Goal: Task Accomplishment & Management: Use online tool/utility

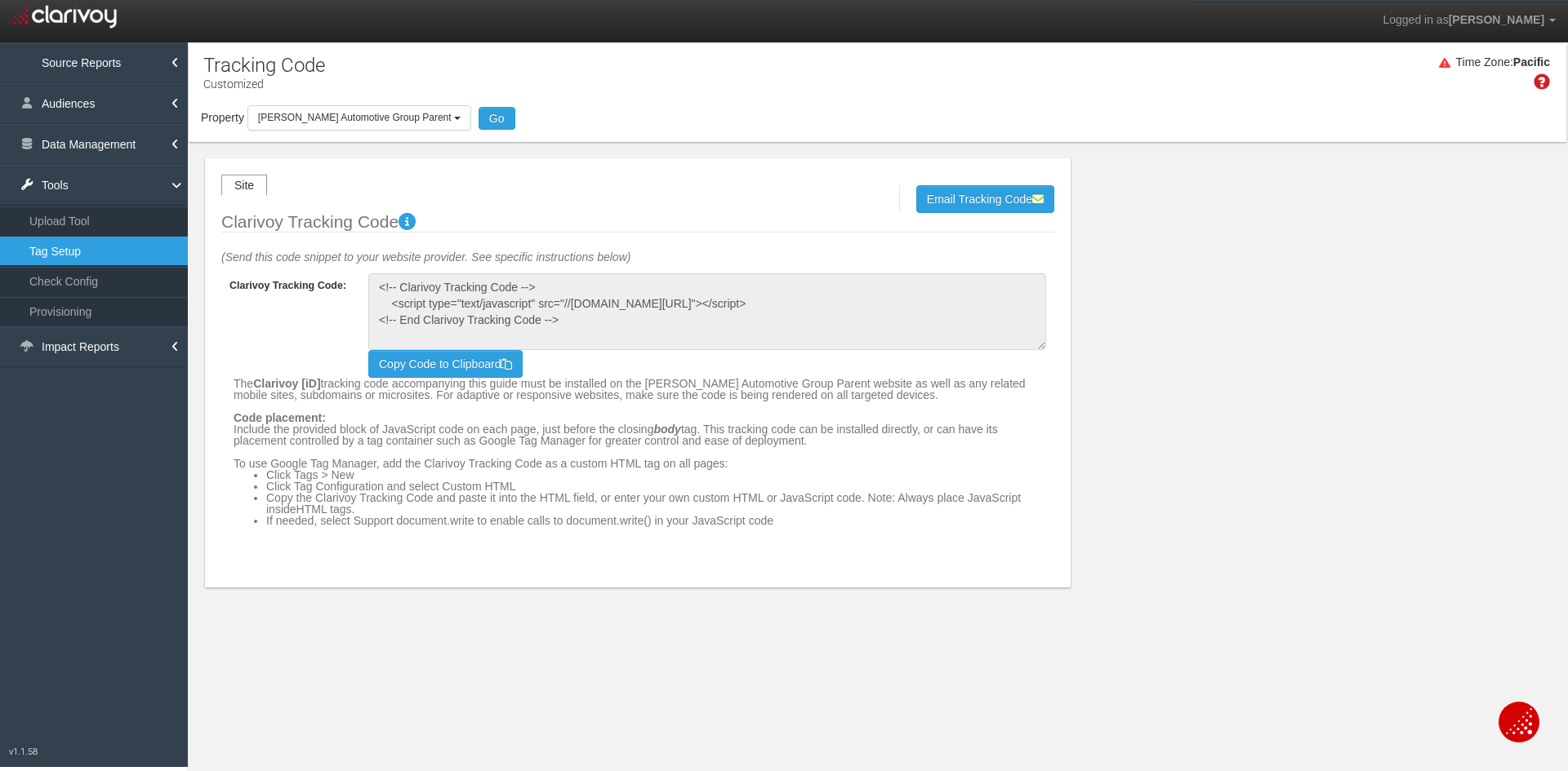
select select "object:13854"
click at [96, 195] on link "Tools" at bounding box center [93, 185] width 188 height 40
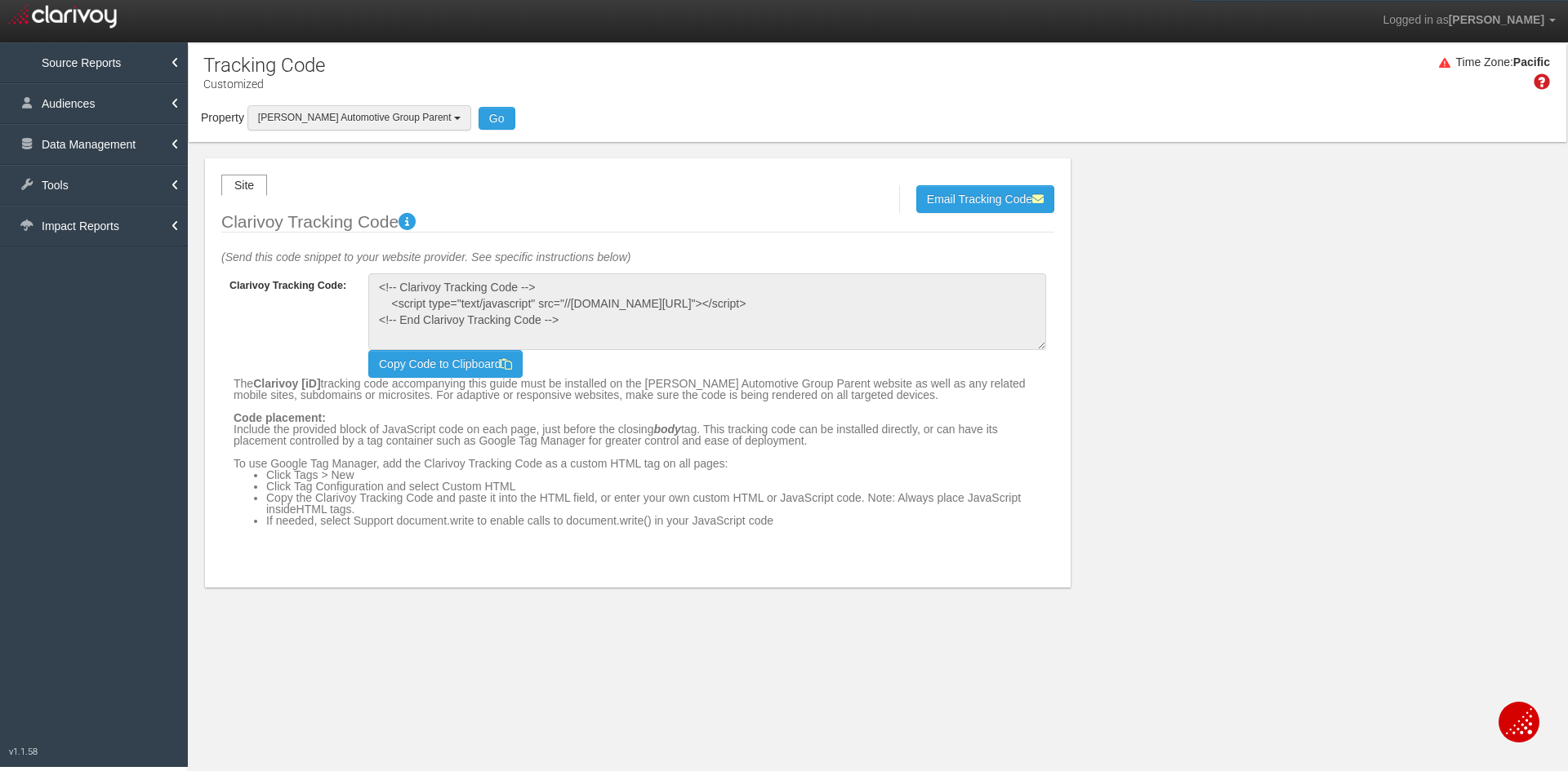
click at [353, 106] on button "[PERSON_NAME] Automotive Group Parent" at bounding box center [359, 118] width 224 height 25
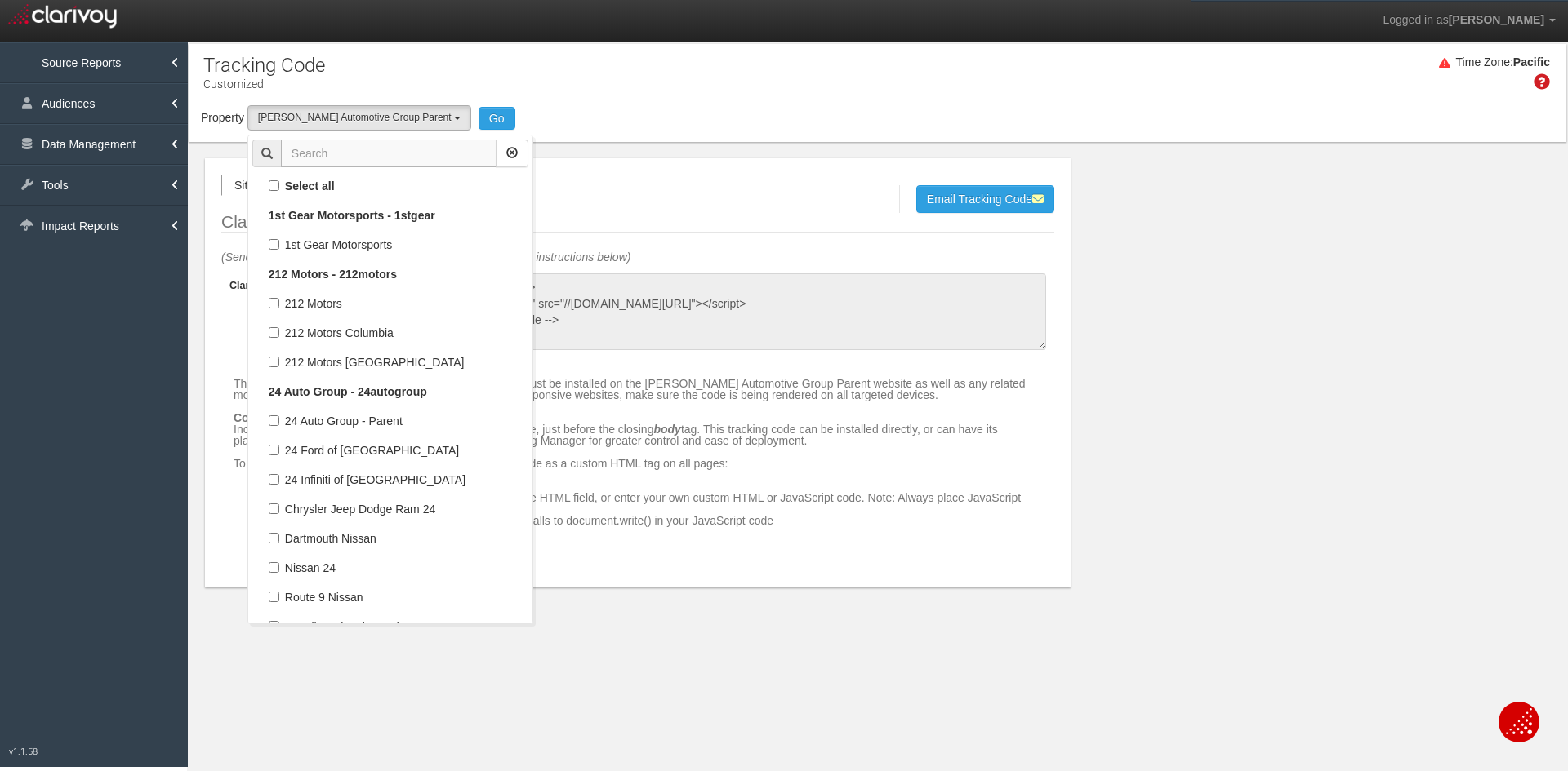
scroll to position [43451, 0]
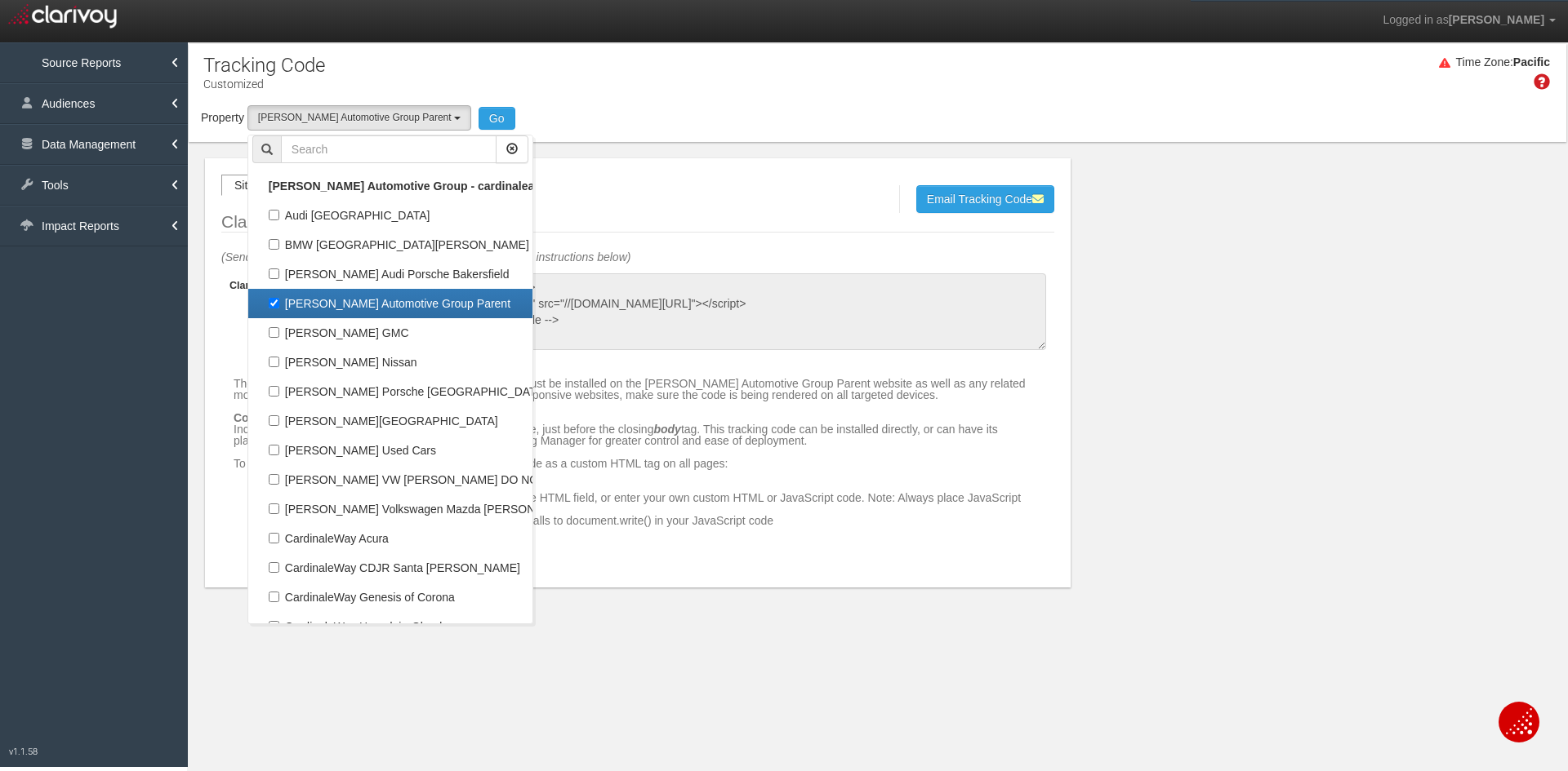
click at [332, 304] on label "[PERSON_NAME] Automotive Group Parent" at bounding box center [390, 304] width 276 height 21
click at [279, 304] on input "[PERSON_NAME] Automotive Group Parent" at bounding box center [273, 303] width 11 height 11
checkbox input "false"
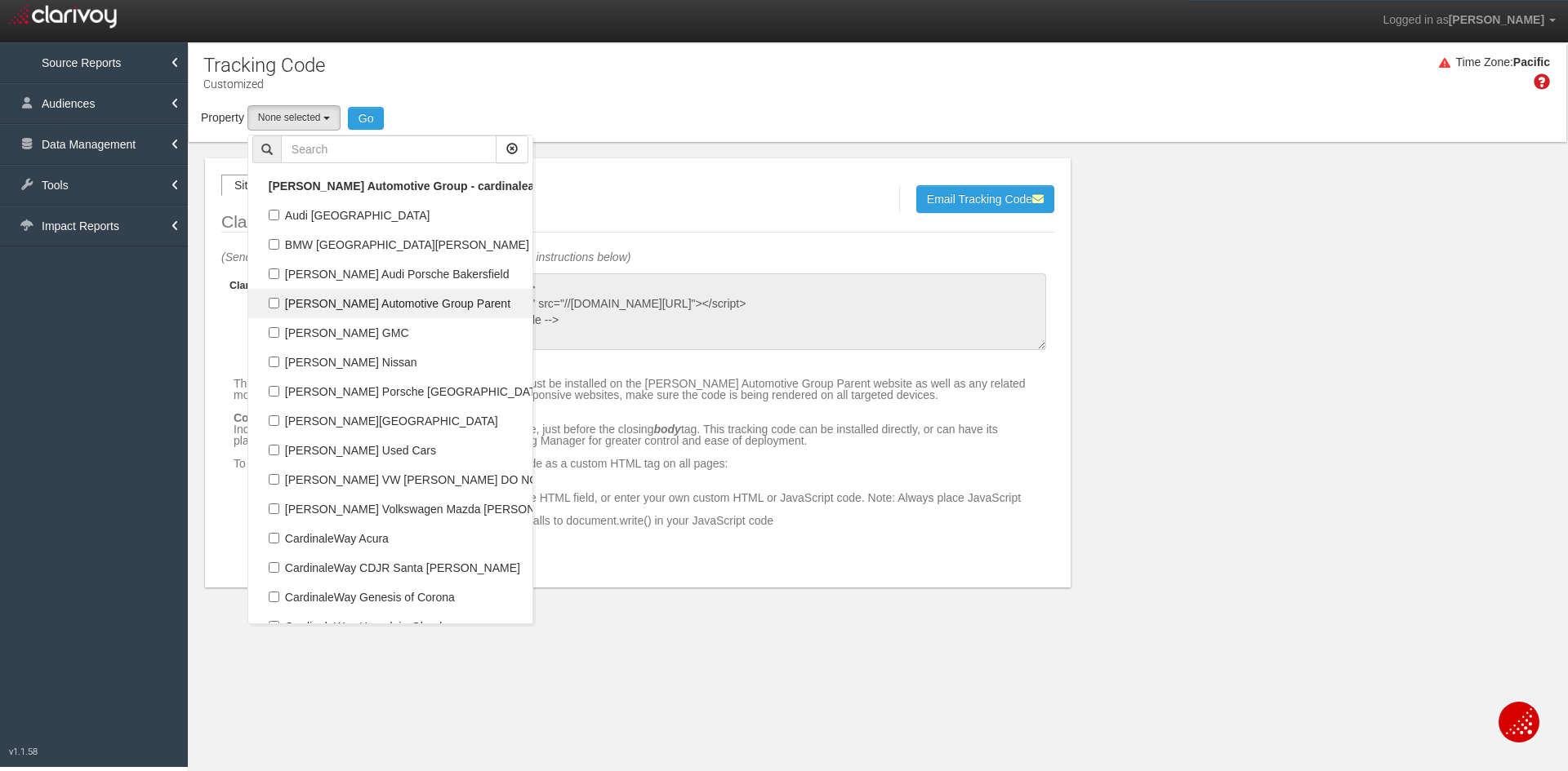
select select
click at [370, 154] on input "text" at bounding box center [389, 149] width 215 height 28
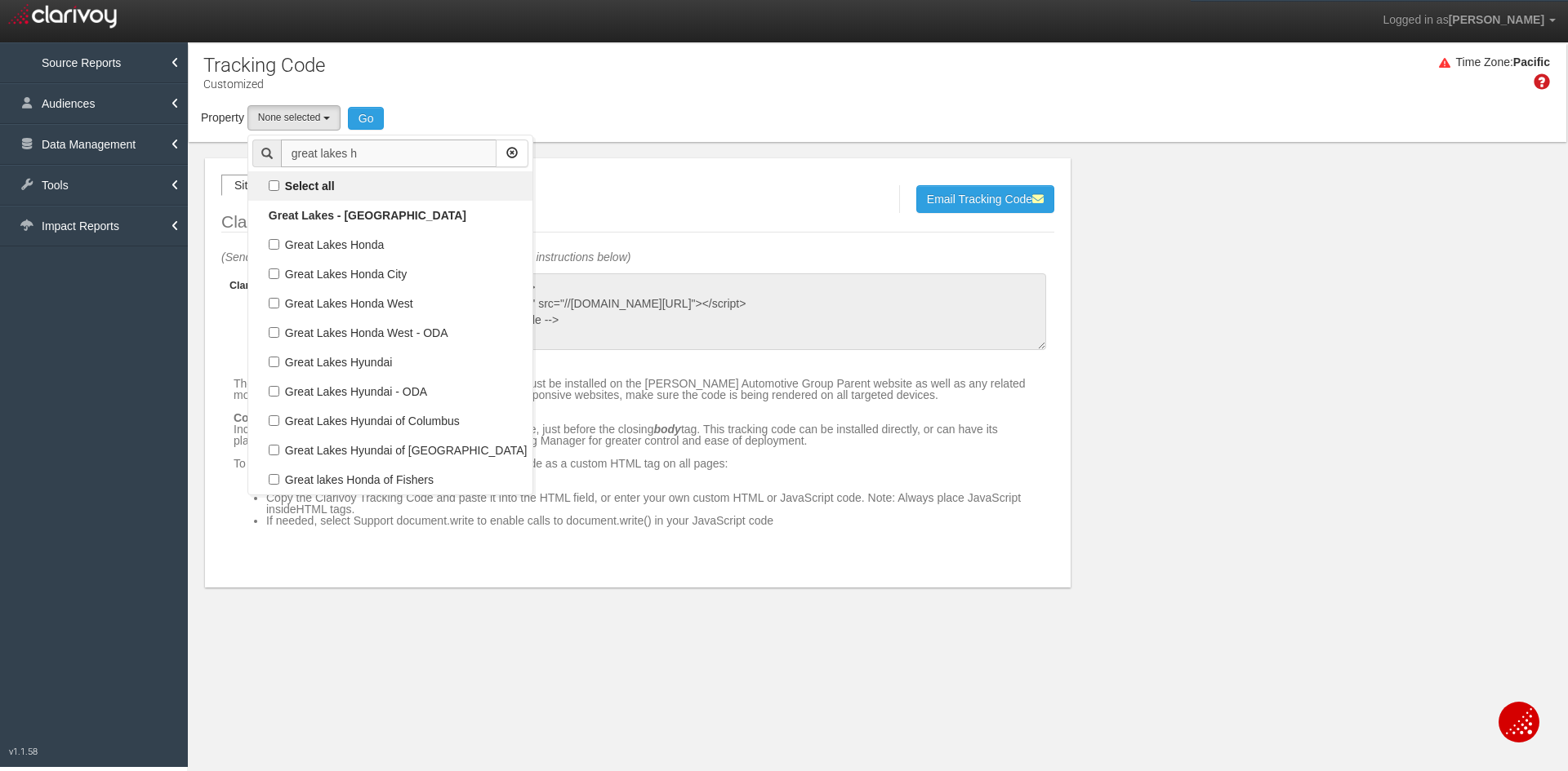
scroll to position [0, 0]
type input "great lakes h"
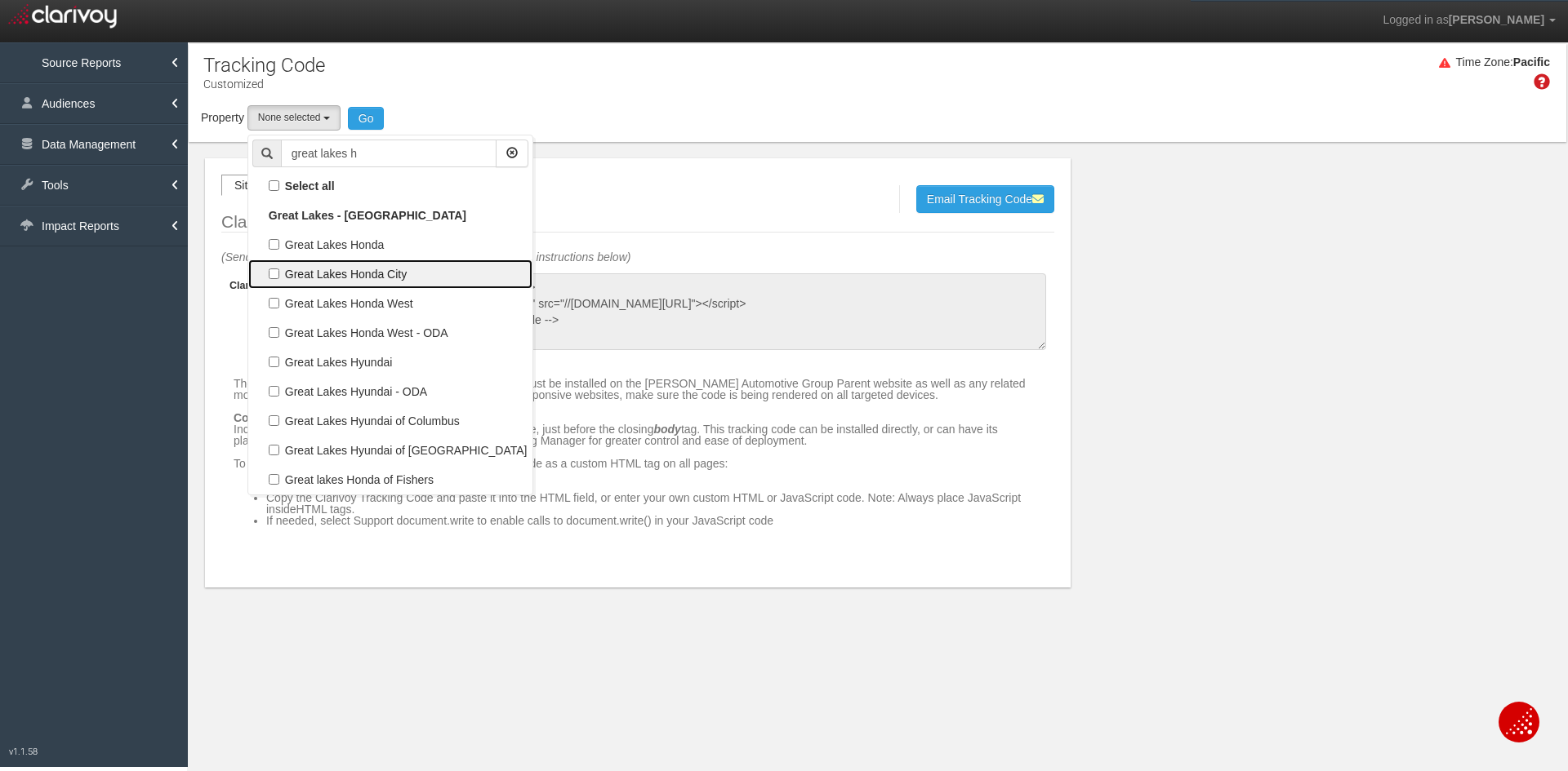
click at [368, 278] on label "Great Lakes Honda City" at bounding box center [390, 274] width 276 height 21
click at [279, 278] on input "Great Lakes Honda City" at bounding box center [273, 273] width 11 height 11
checkbox input "true"
select select "object:15259"
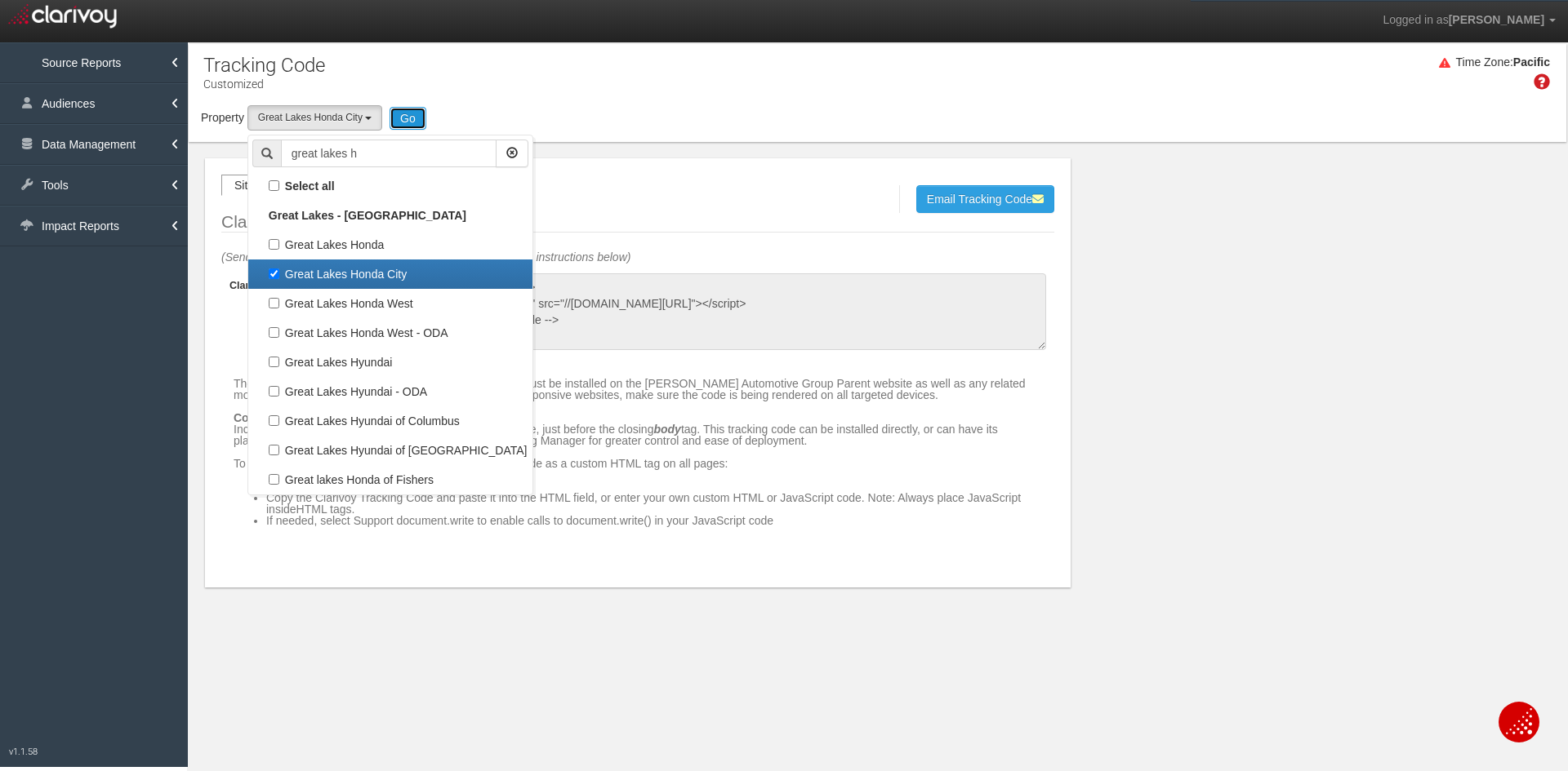
click at [411, 121] on button "Go" at bounding box center [408, 118] width 37 height 23
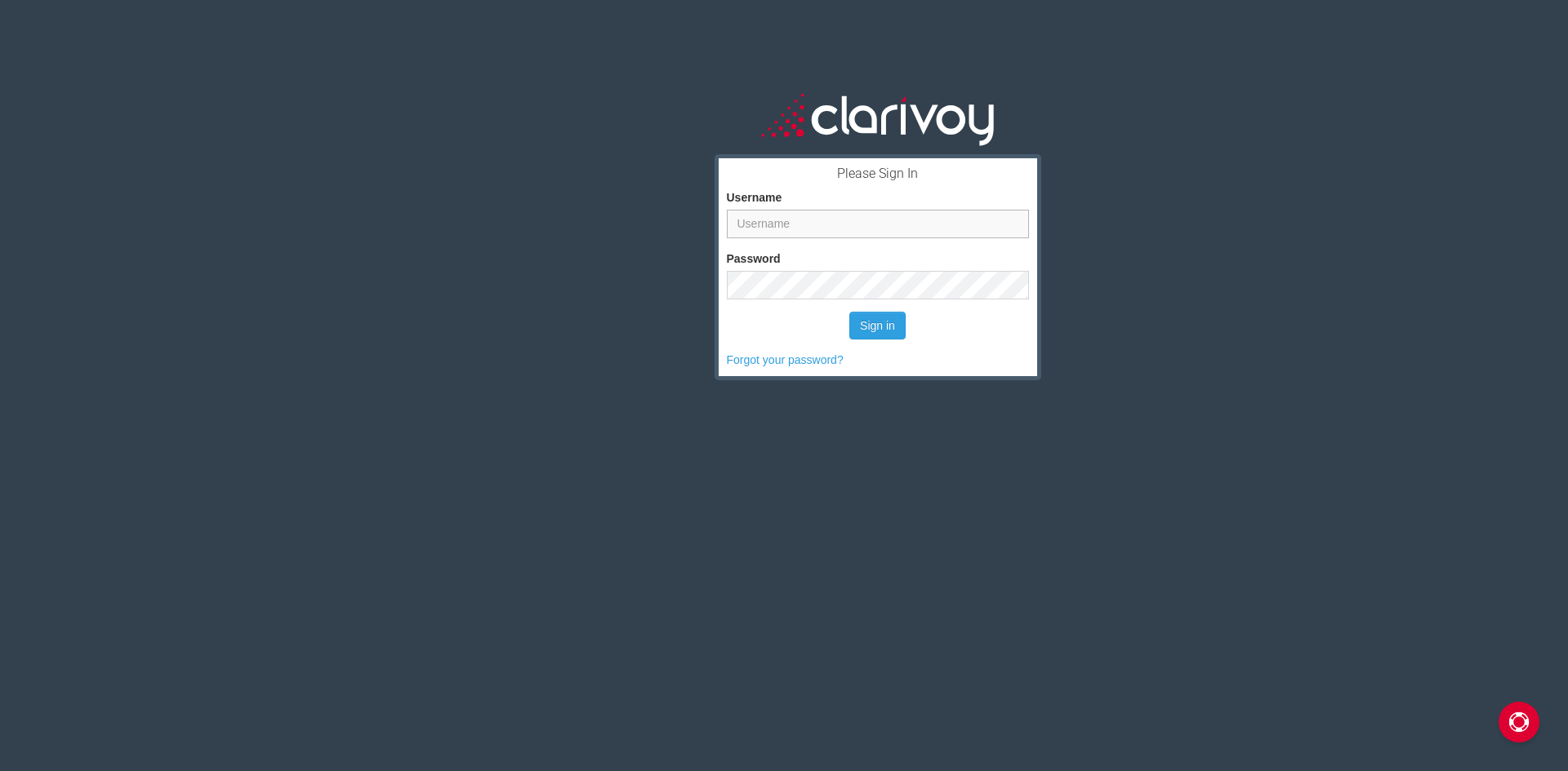
click at [801, 234] on input "Username" at bounding box center [878, 224] width 302 height 29
type input "[PERSON_NAME]"
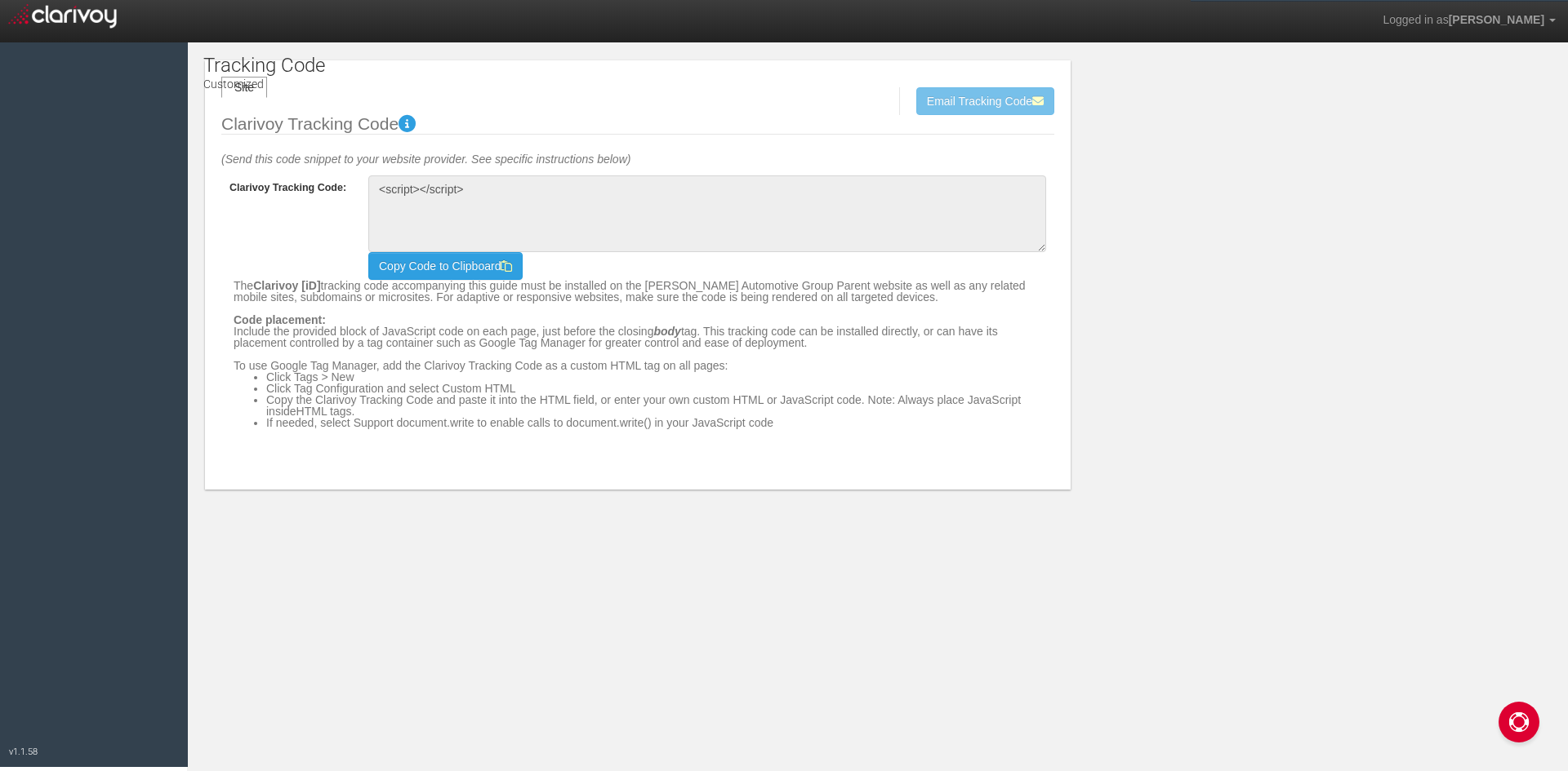
type textarea "<!-- Clarivoy Tracking Code --> <script type="text/javascript" src="//[DOMAIN_N…"
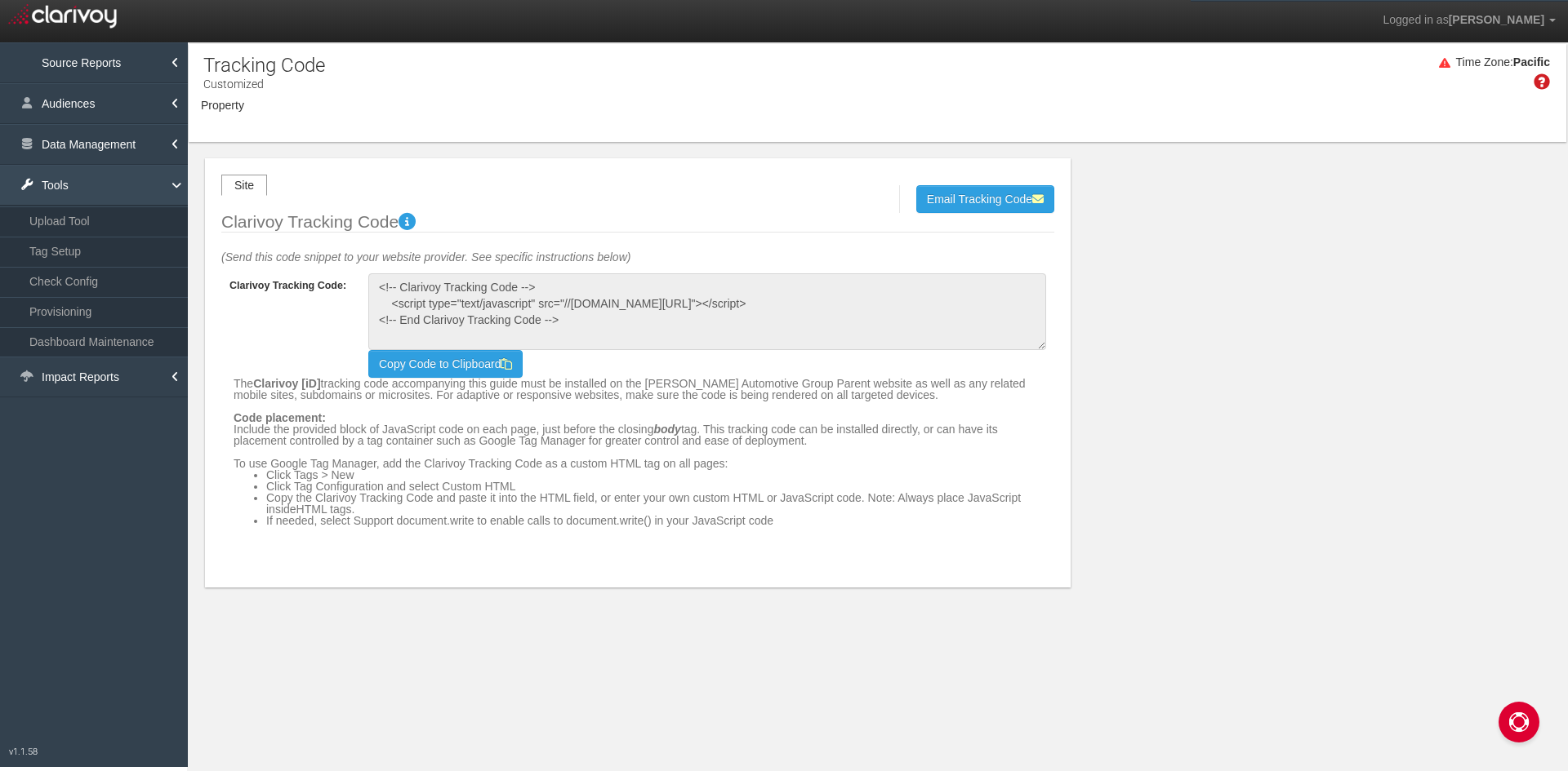
click at [67, 185] on link "Tools" at bounding box center [93, 185] width 188 height 40
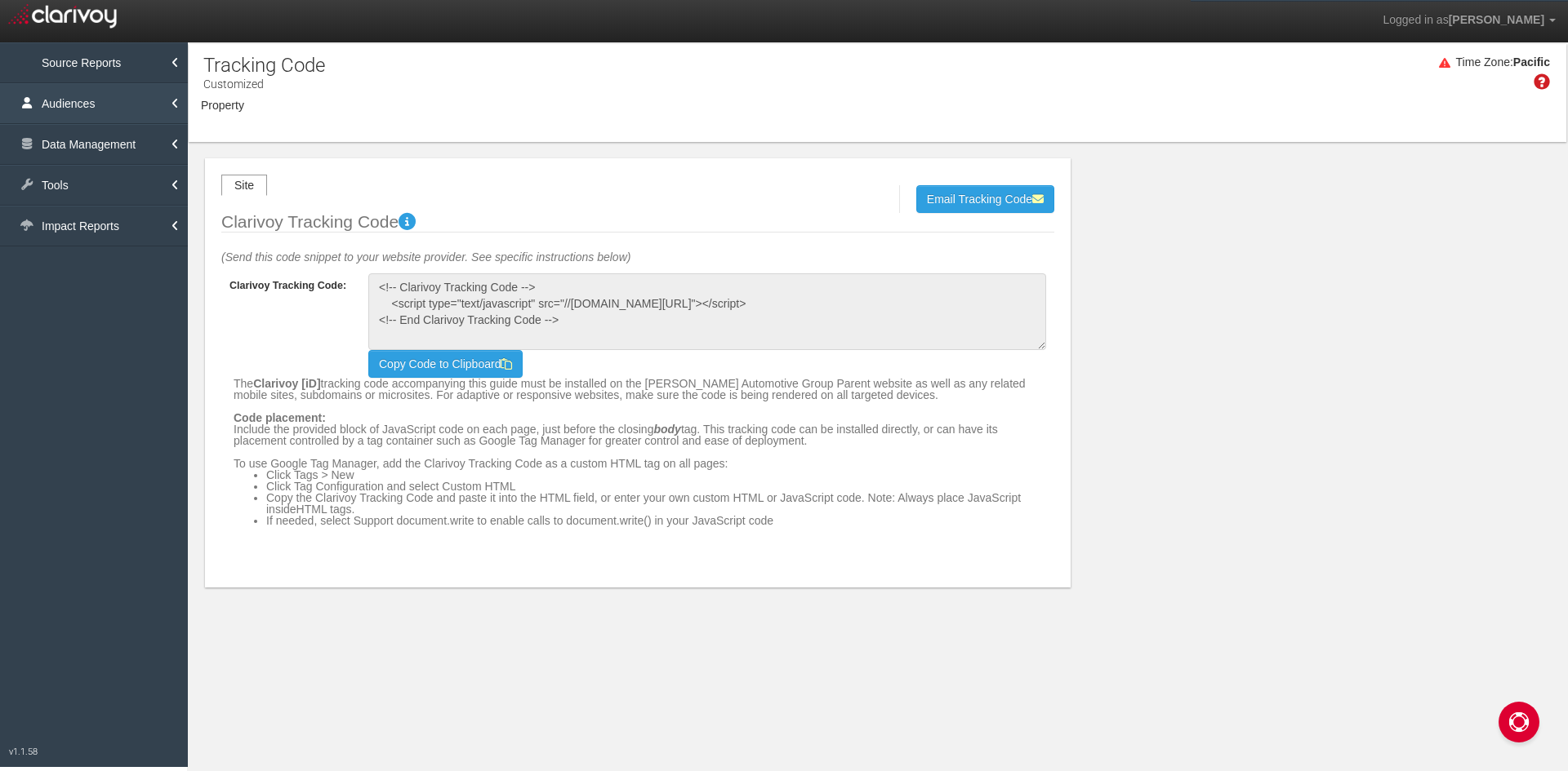
select select "object:1540"
drag, startPoint x: 271, startPoint y: 116, endPoint x: 361, endPoint y: 172, distance: 106.0
click at [273, 116] on span "[PERSON_NAME] Automotive Group Parent" at bounding box center [354, 117] width 193 height 12
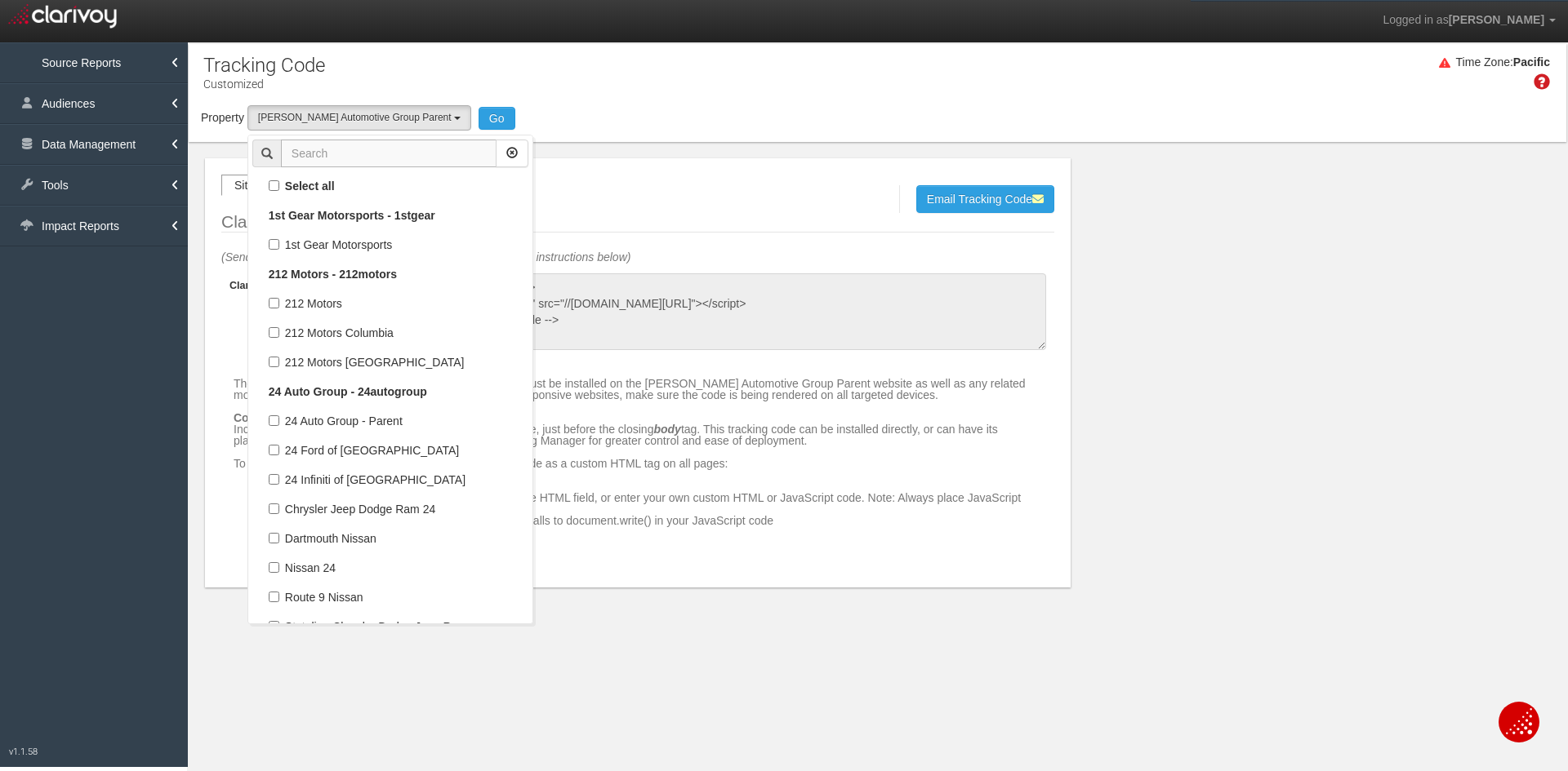
scroll to position [43451, 0]
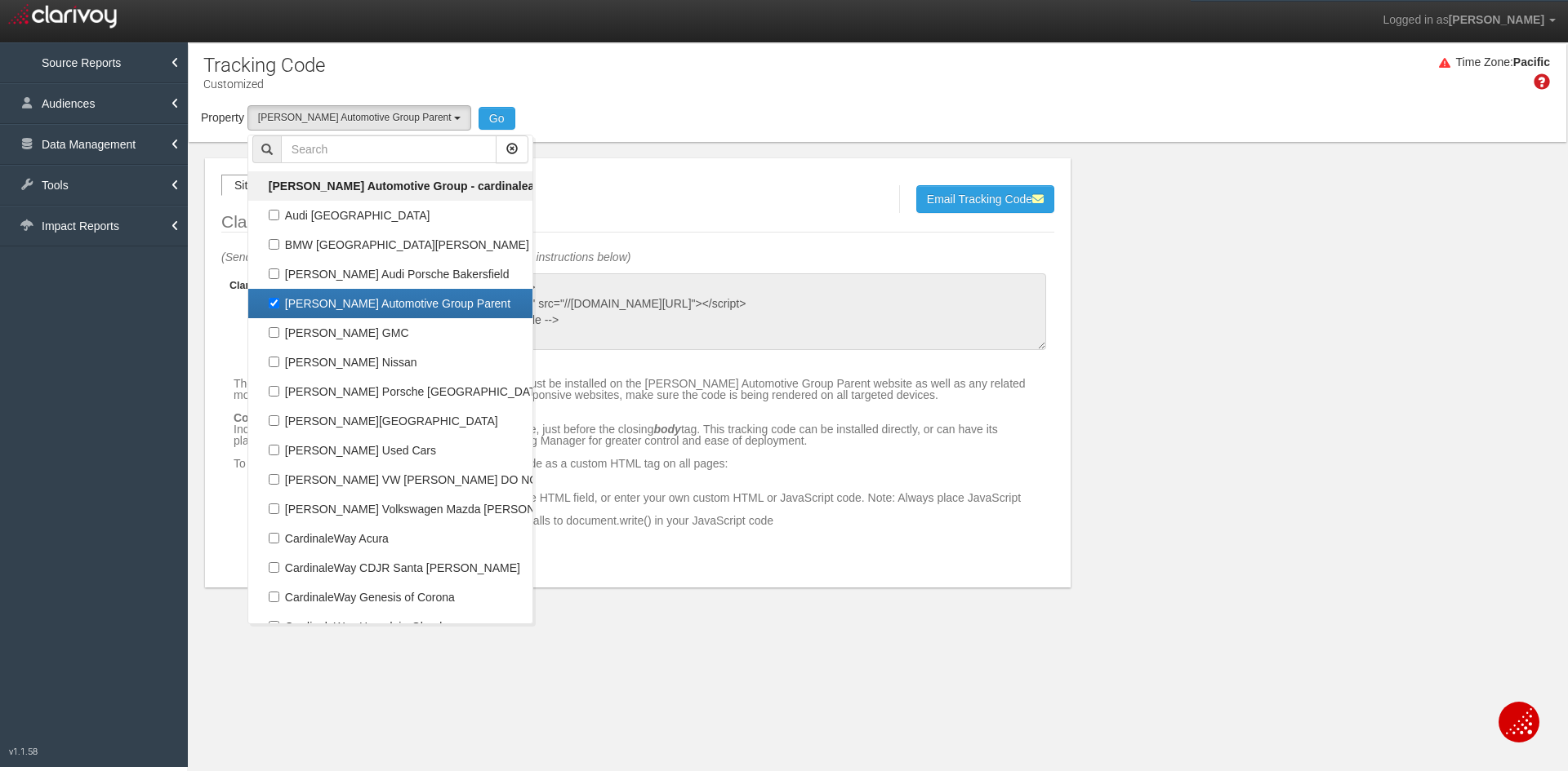
drag, startPoint x: 341, startPoint y: 307, endPoint x: 338, endPoint y: 200, distance: 107.0
click at [341, 307] on label "[PERSON_NAME] Automotive Group Parent" at bounding box center [390, 304] width 276 height 21
click at [279, 307] on input "[PERSON_NAME] Automotive Group Parent" at bounding box center [273, 303] width 11 height 11
checkbox input "false"
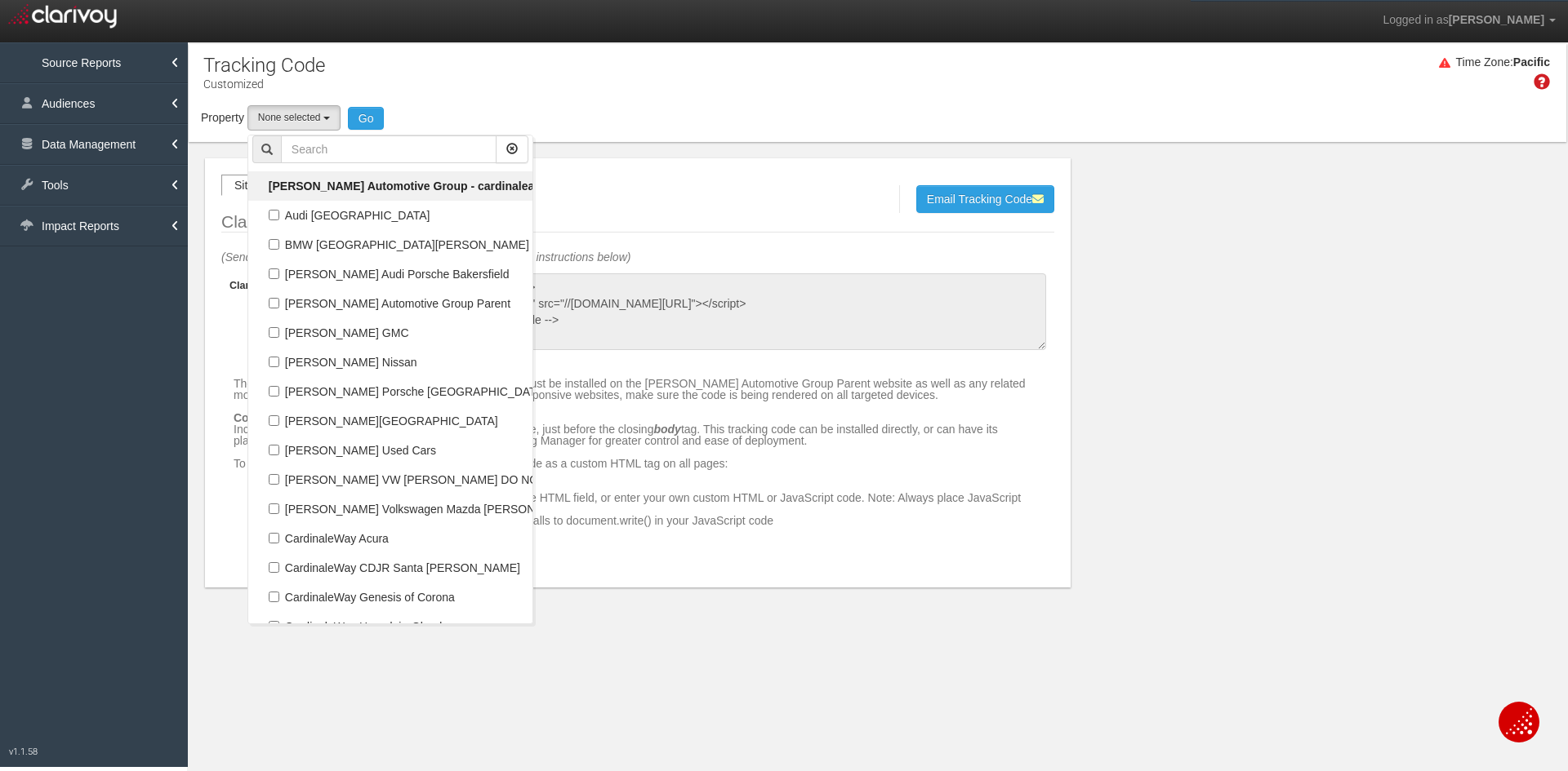
select select
click at [342, 150] on input "text" at bounding box center [389, 149] width 215 height 28
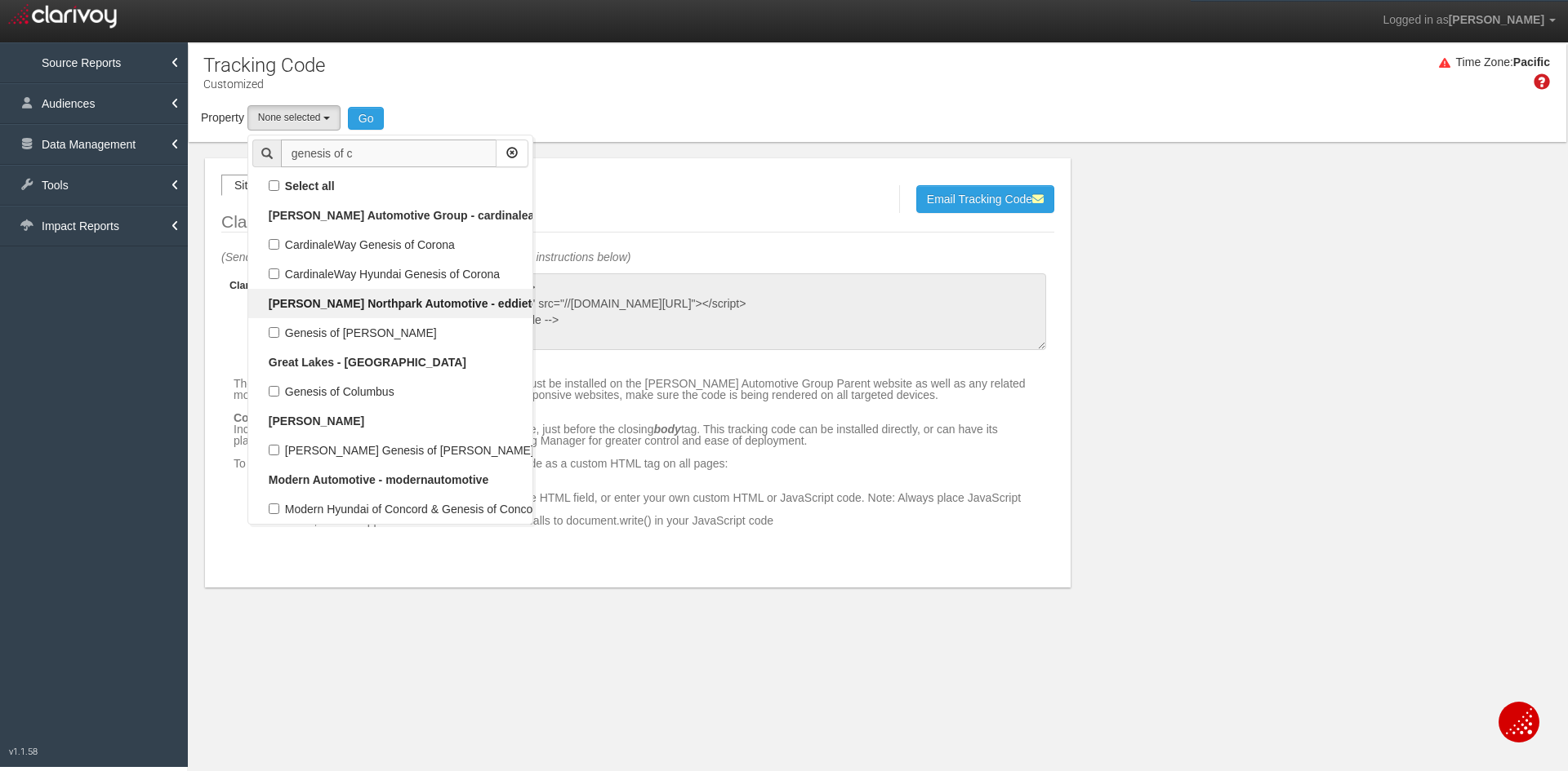
scroll to position [0, 0]
type input "genesis of c"
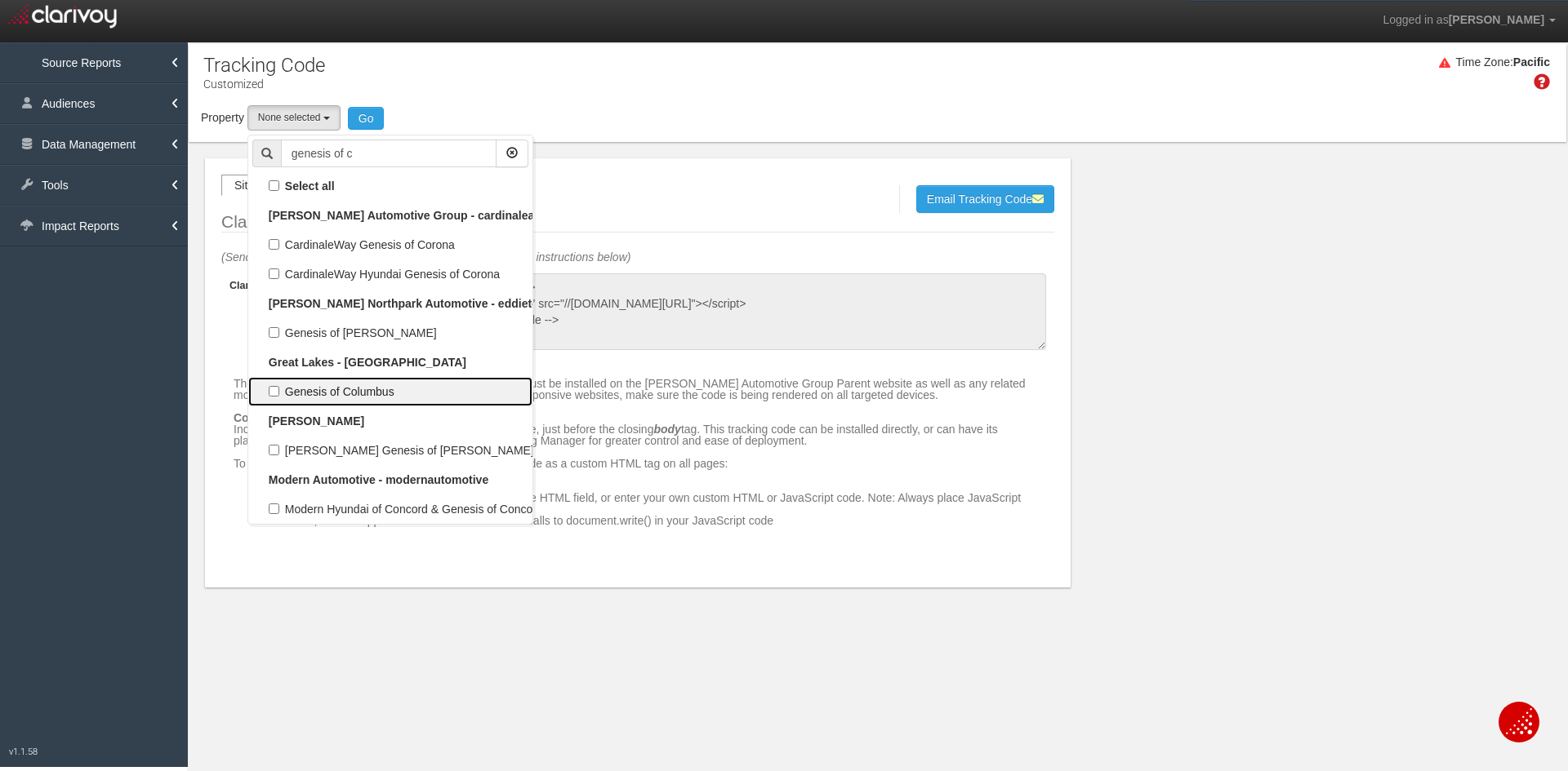
click at [360, 387] on label "Genesis of Columbus" at bounding box center [390, 391] width 276 height 21
click at [279, 387] on input "Genesis of Columbus" at bounding box center [273, 391] width 11 height 11
checkbox input "true"
select select "object:2943"
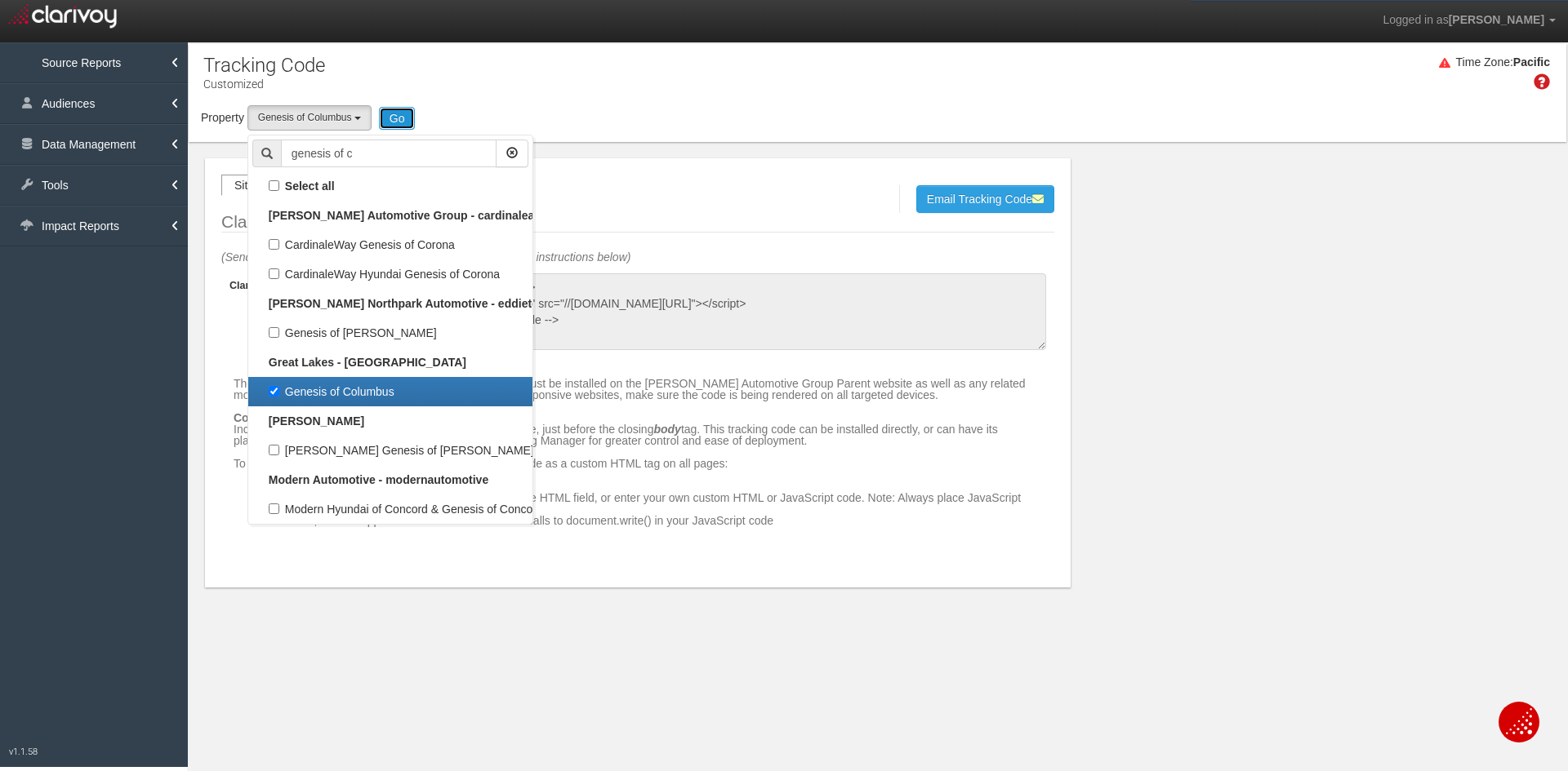
click at [404, 120] on button "Go" at bounding box center [397, 118] width 37 height 23
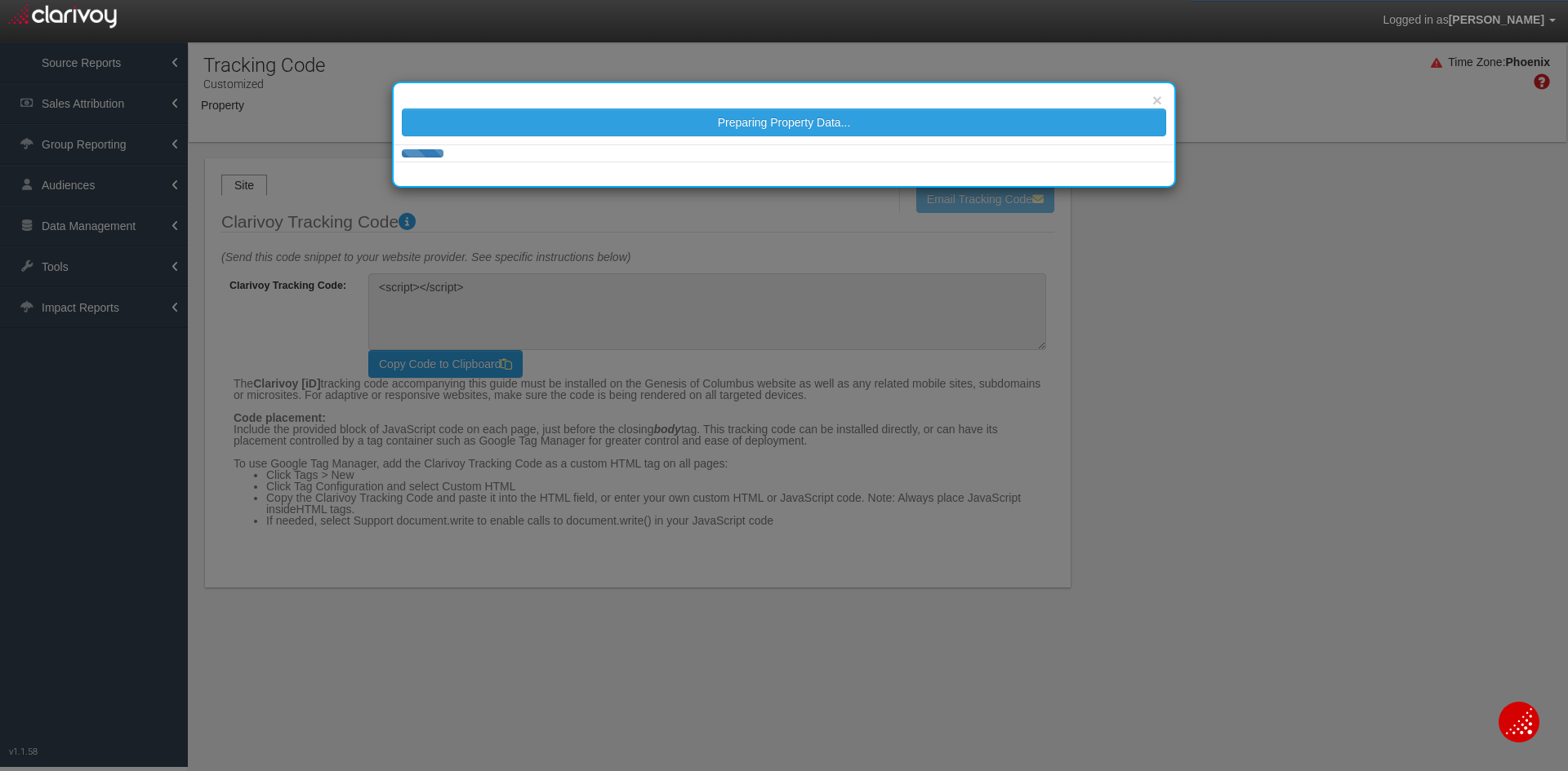
type textarea "<!-- Clarivoy Tracking Code --> <script type="text/javascript" src="//tags-cdn.…"
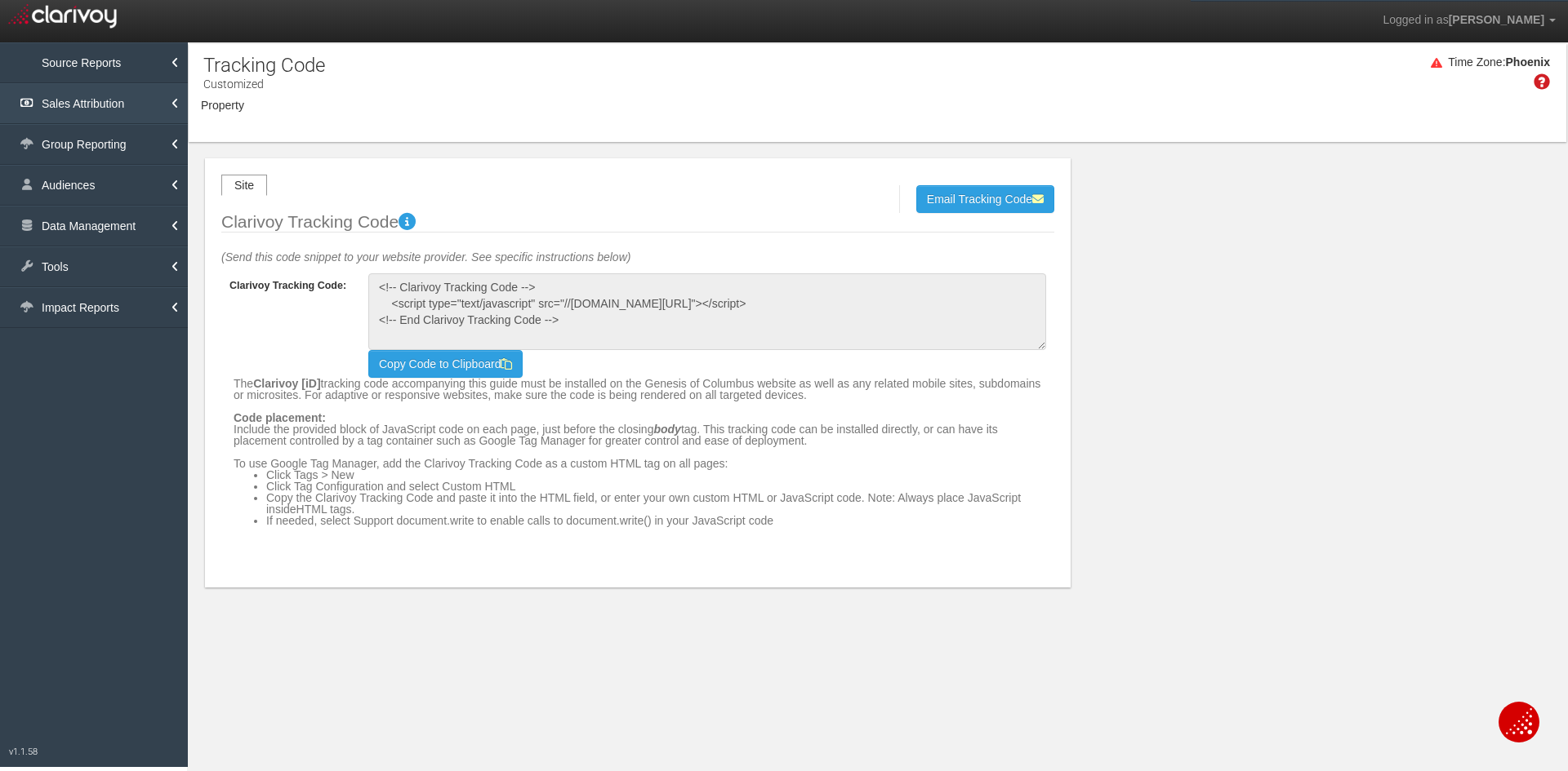
select select "object:9897"
click at [98, 102] on link "Sales Attribution" at bounding box center [93, 104] width 188 height 40
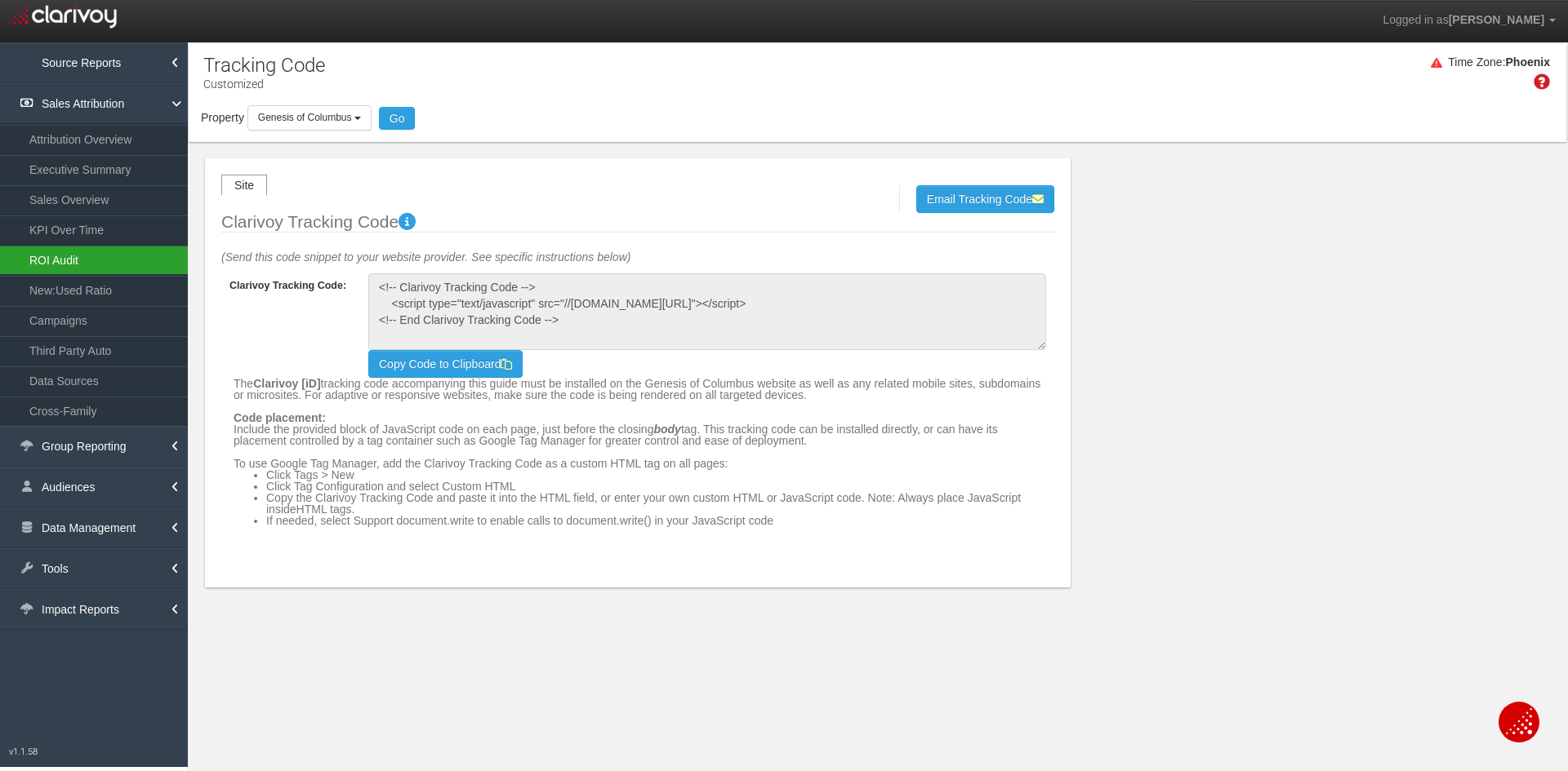
click at [84, 263] on link "ROI Audit" at bounding box center [93, 261] width 188 height 30
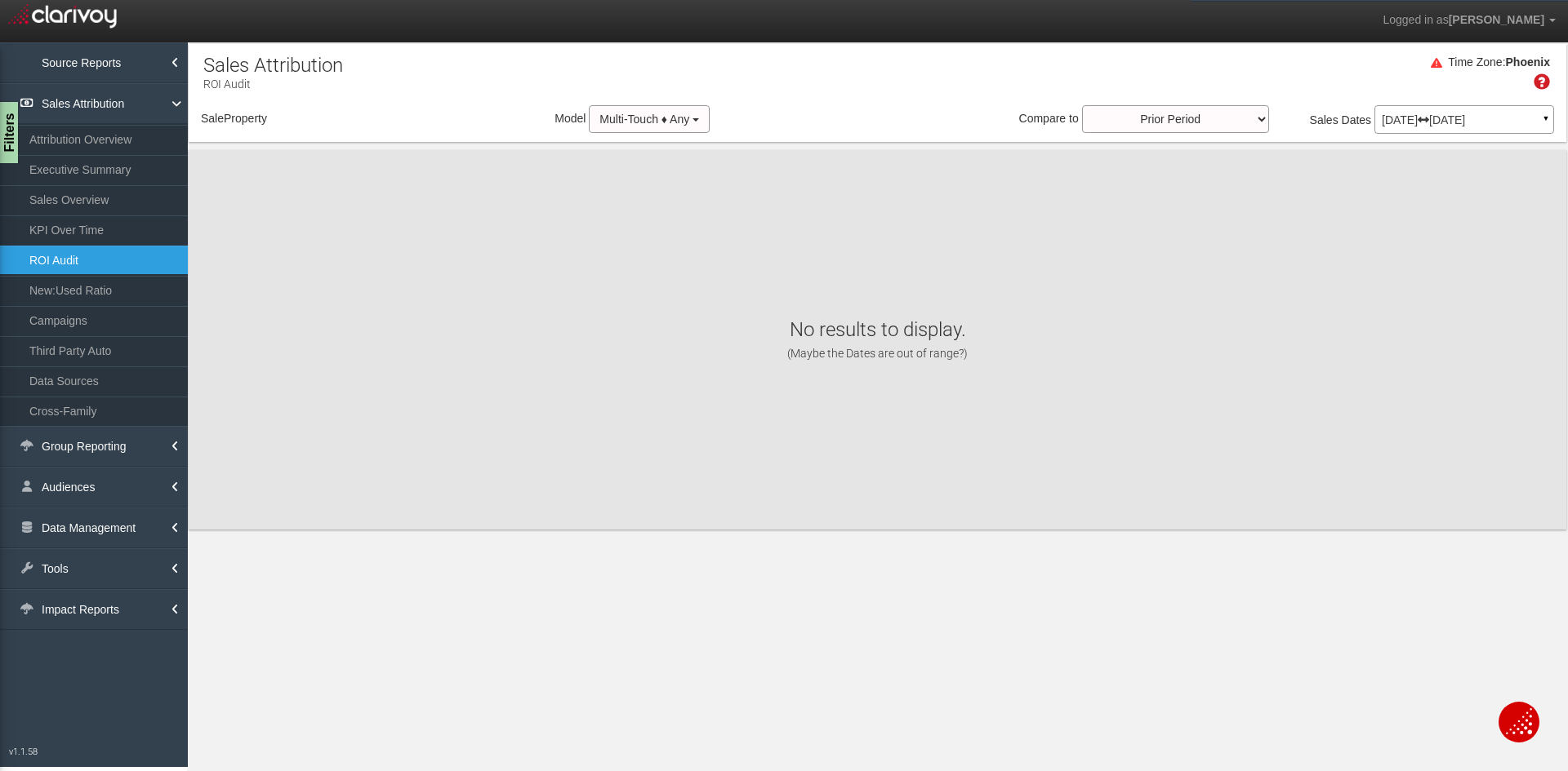
select select "object:15299"
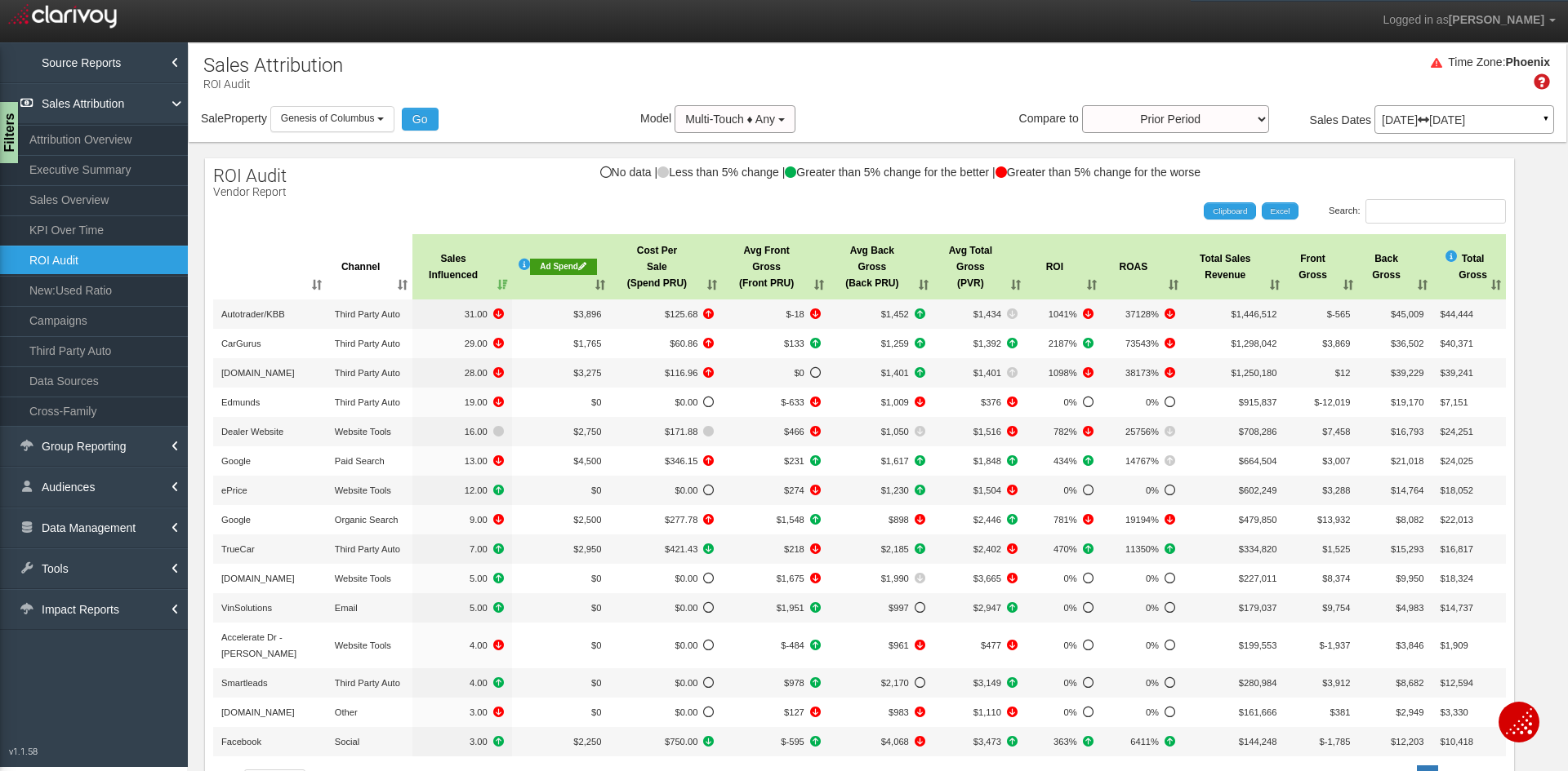
click at [551, 287] on th "Ad Spend" at bounding box center [561, 267] width 98 height 65
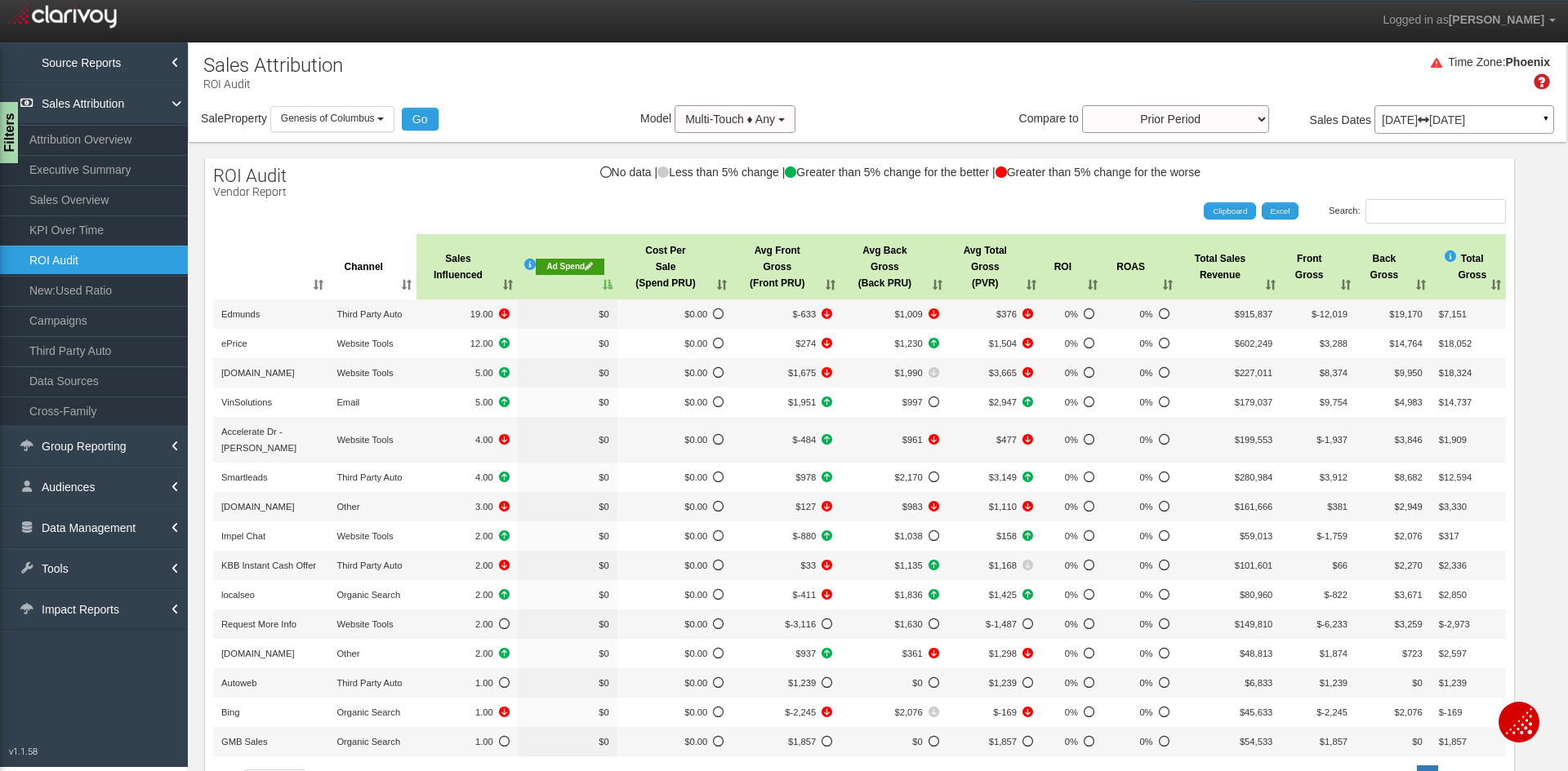
click at [551, 287] on th "Ad Spend" at bounding box center [568, 267] width 100 height 65
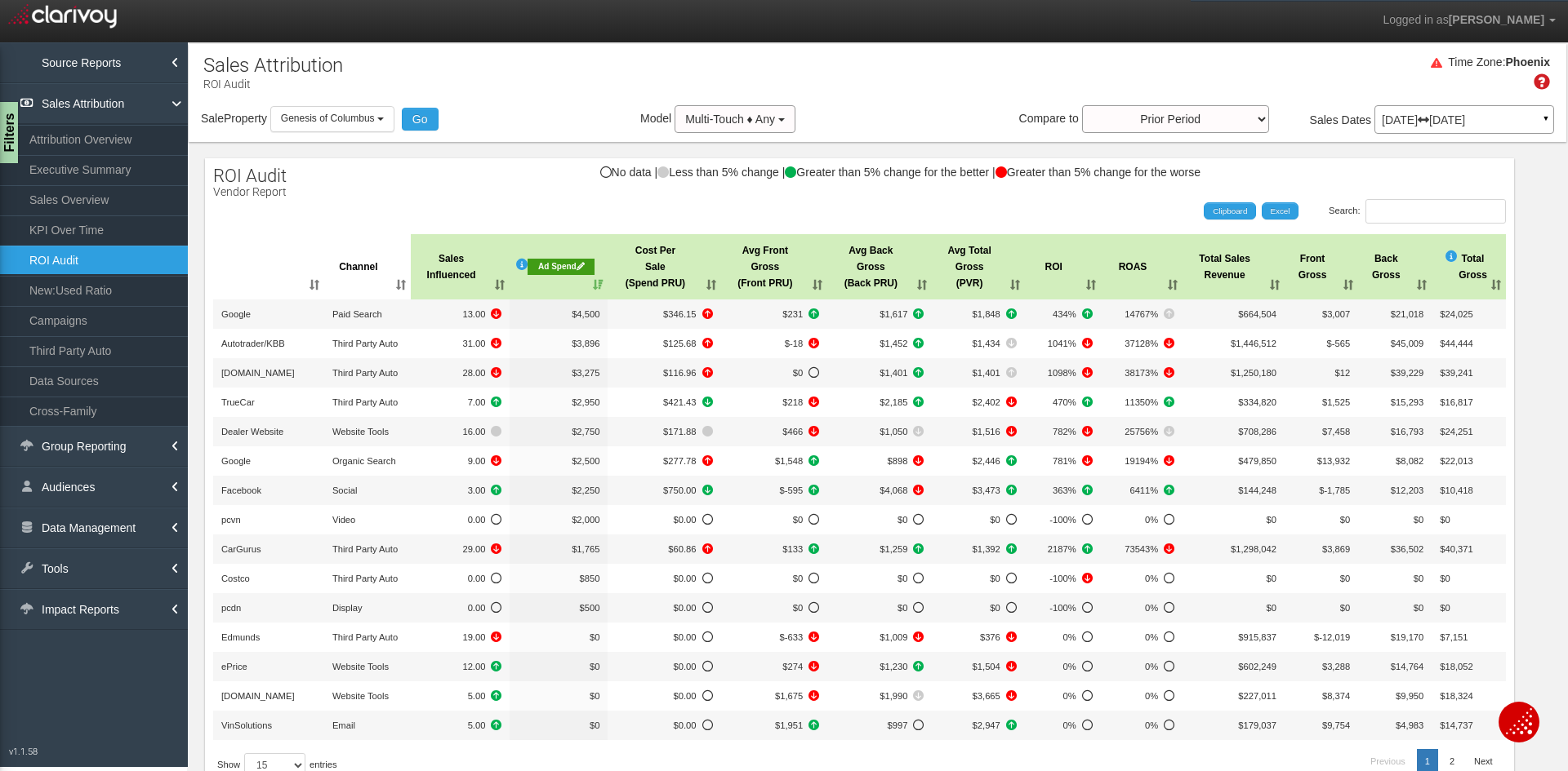
click at [1505, 120] on p "Jun 01, 2025 Jun 30, 2025" at bounding box center [1463, 120] width 164 height 12
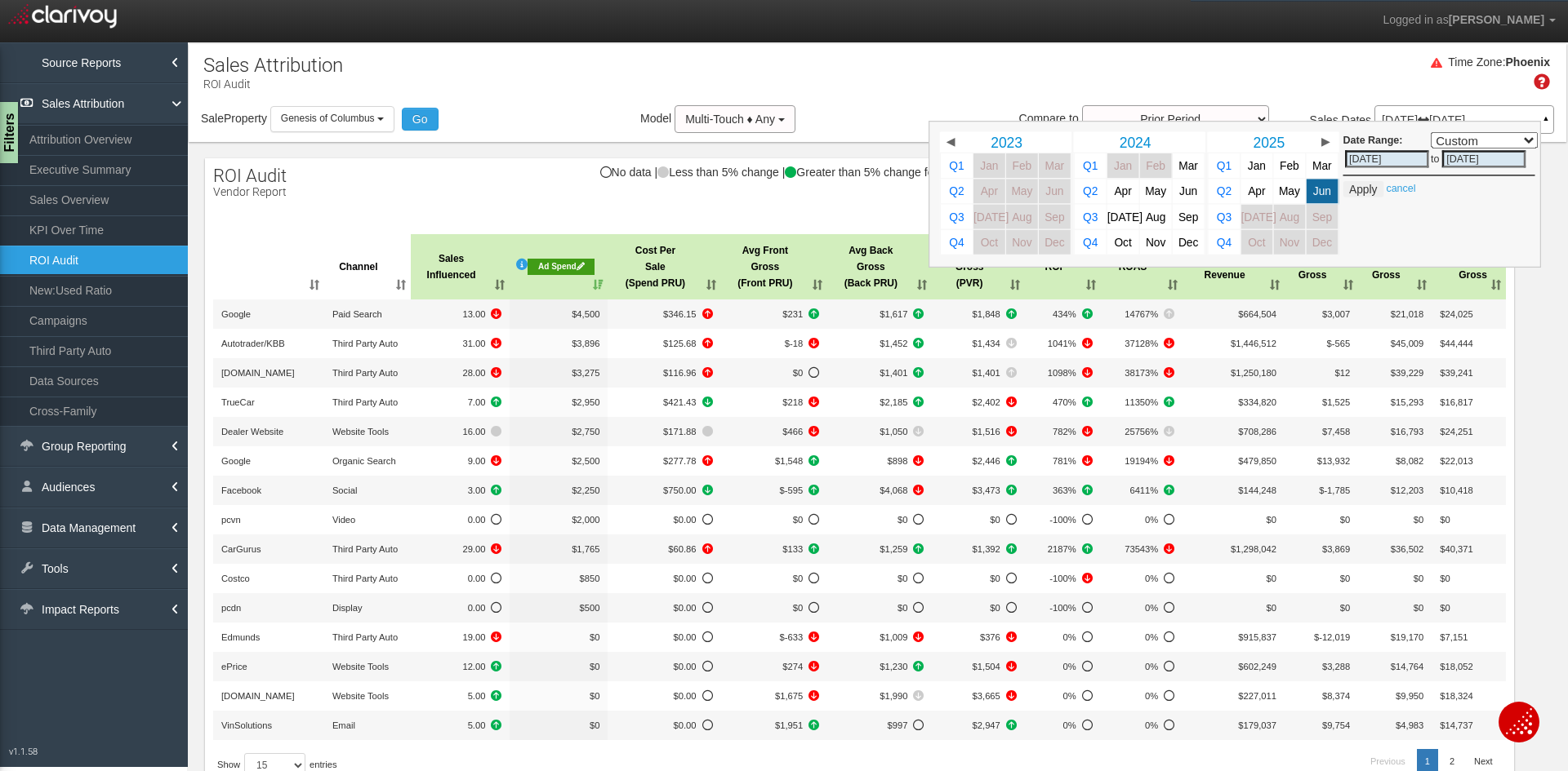
click at [1505, 120] on p "Jun 01, 2025 Jun 30, 2025" at bounding box center [1463, 120] width 164 height 12
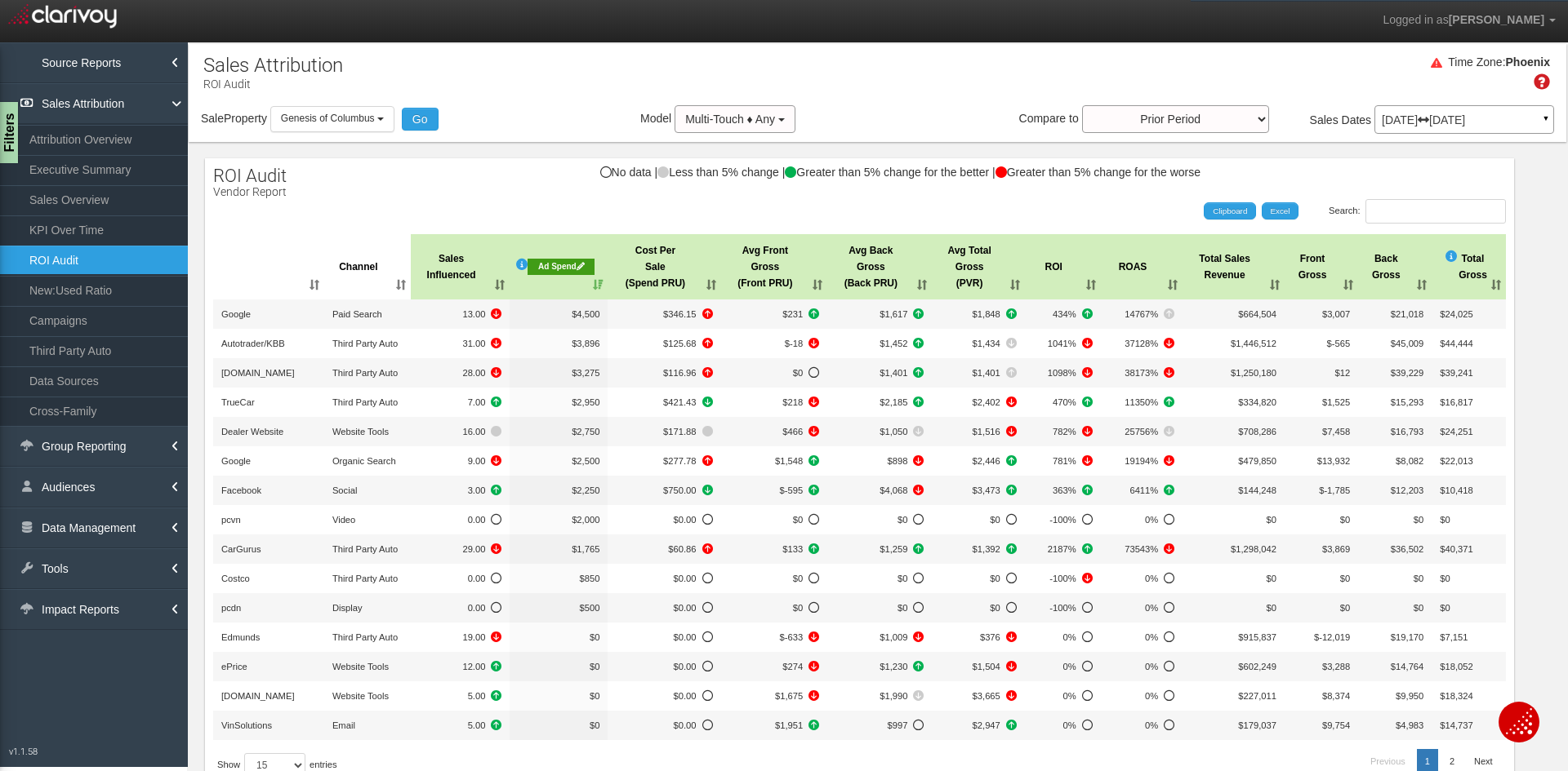
click at [996, 61] on div "Time Zone: Phoenix" at bounding box center [877, 78] width 1378 height 53
click at [59, 526] on link "Data Management" at bounding box center [93, 528] width 188 height 40
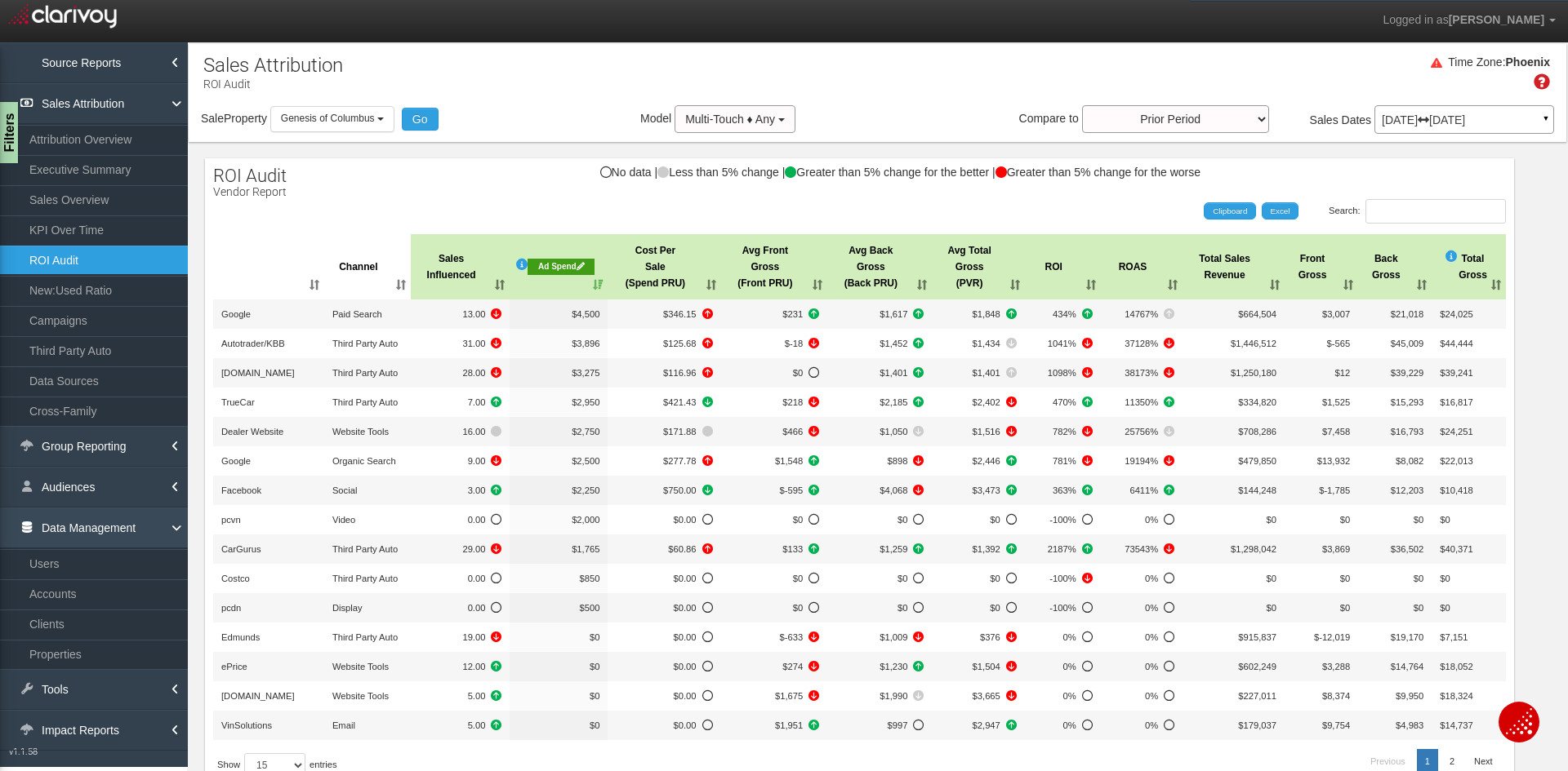
click at [59, 526] on link "Data Management" at bounding box center [93, 528] width 188 height 40
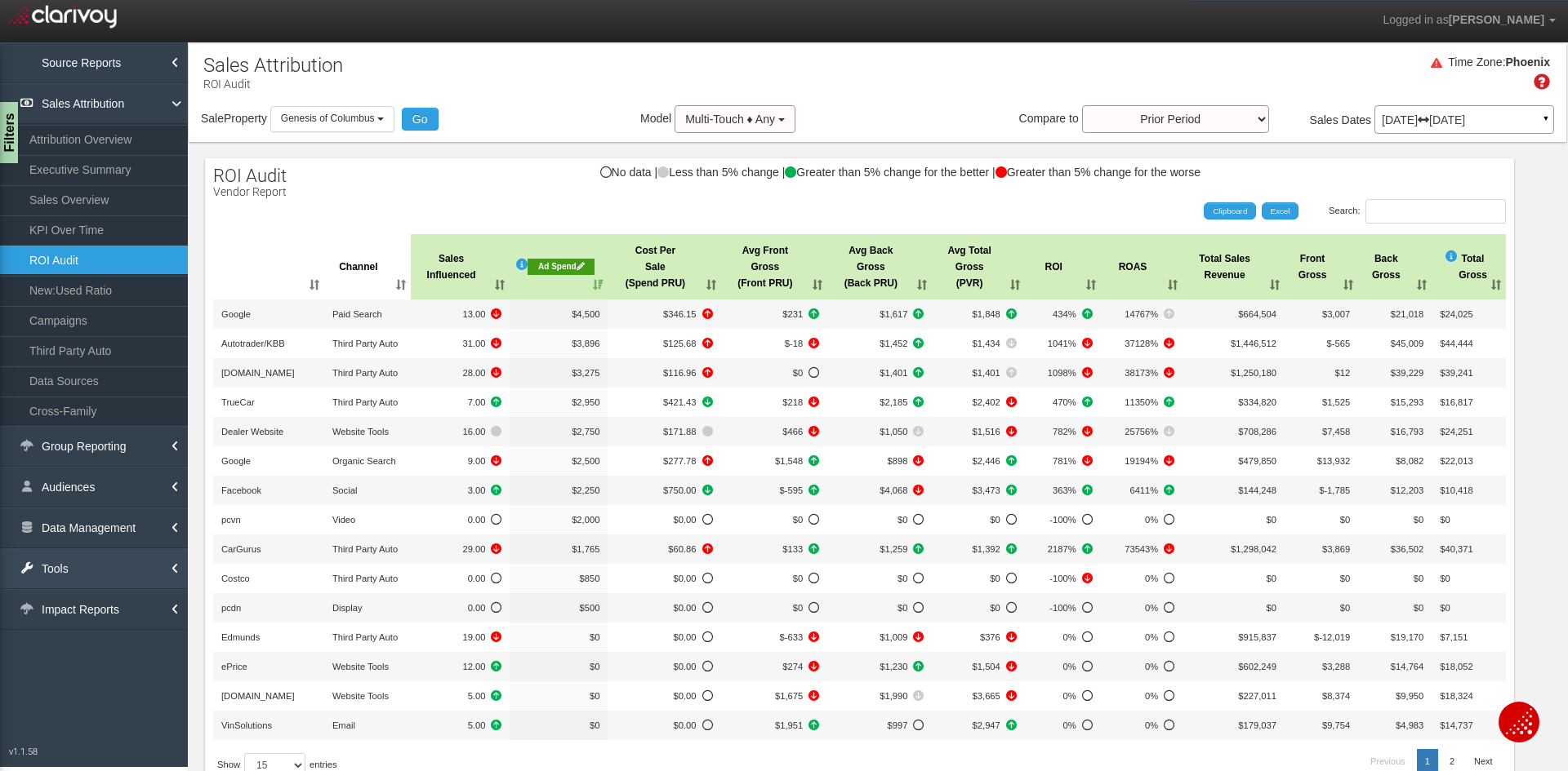
click at [71, 570] on link "Tools" at bounding box center [93, 568] width 188 height 40
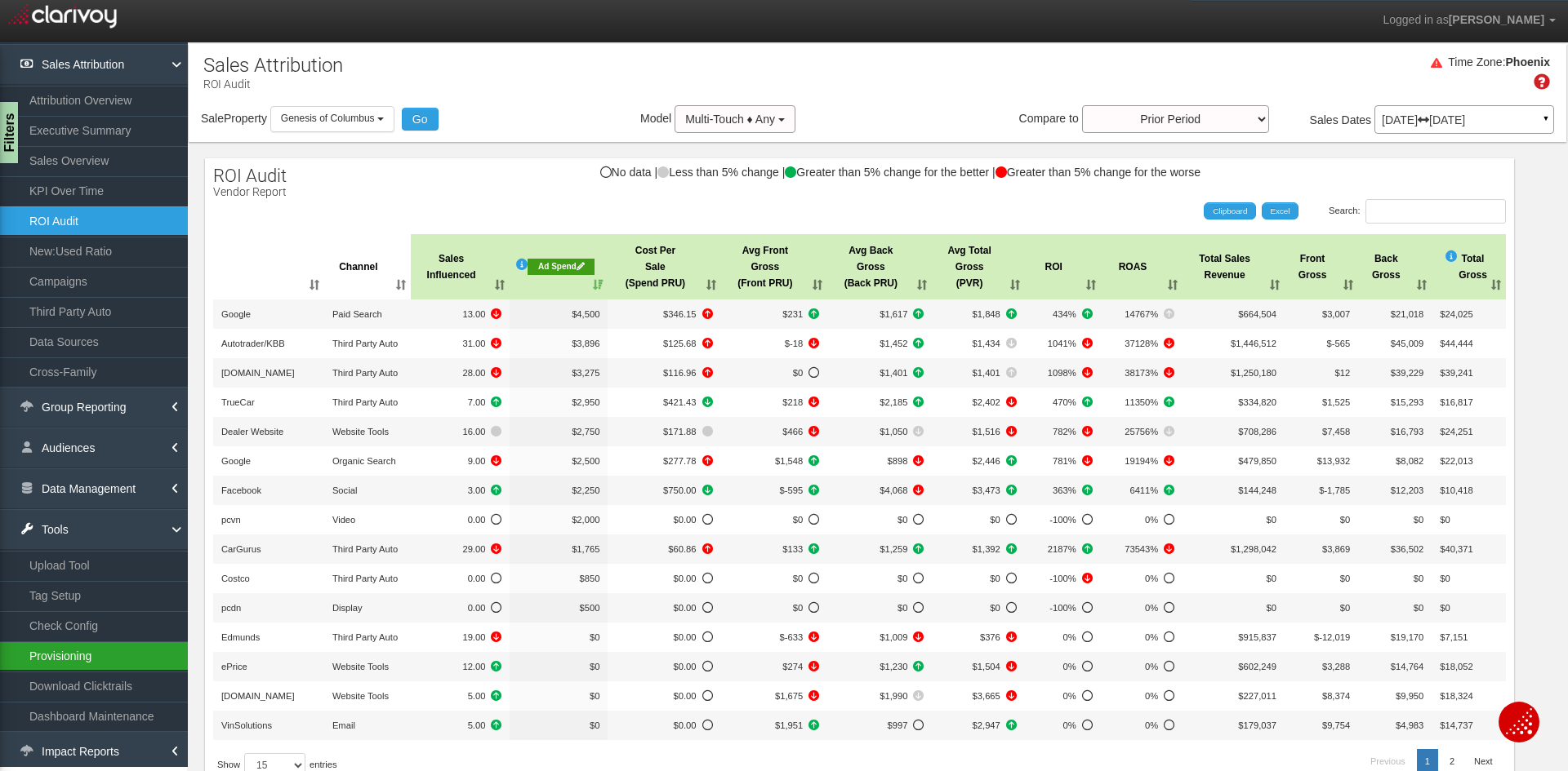
scroll to position [44, 0]
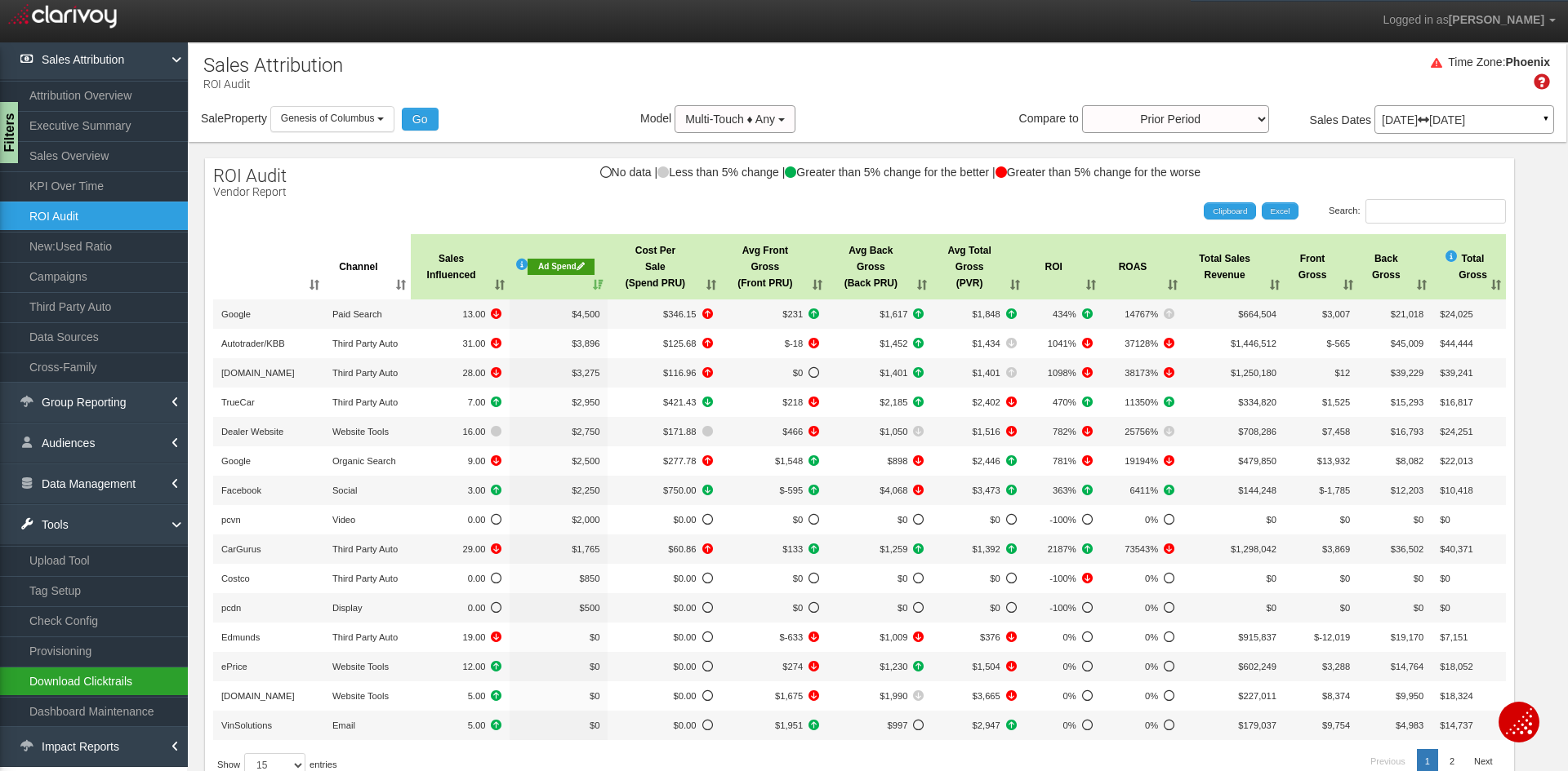
click at [82, 686] on link "Download Clicktrails" at bounding box center [93, 682] width 188 height 30
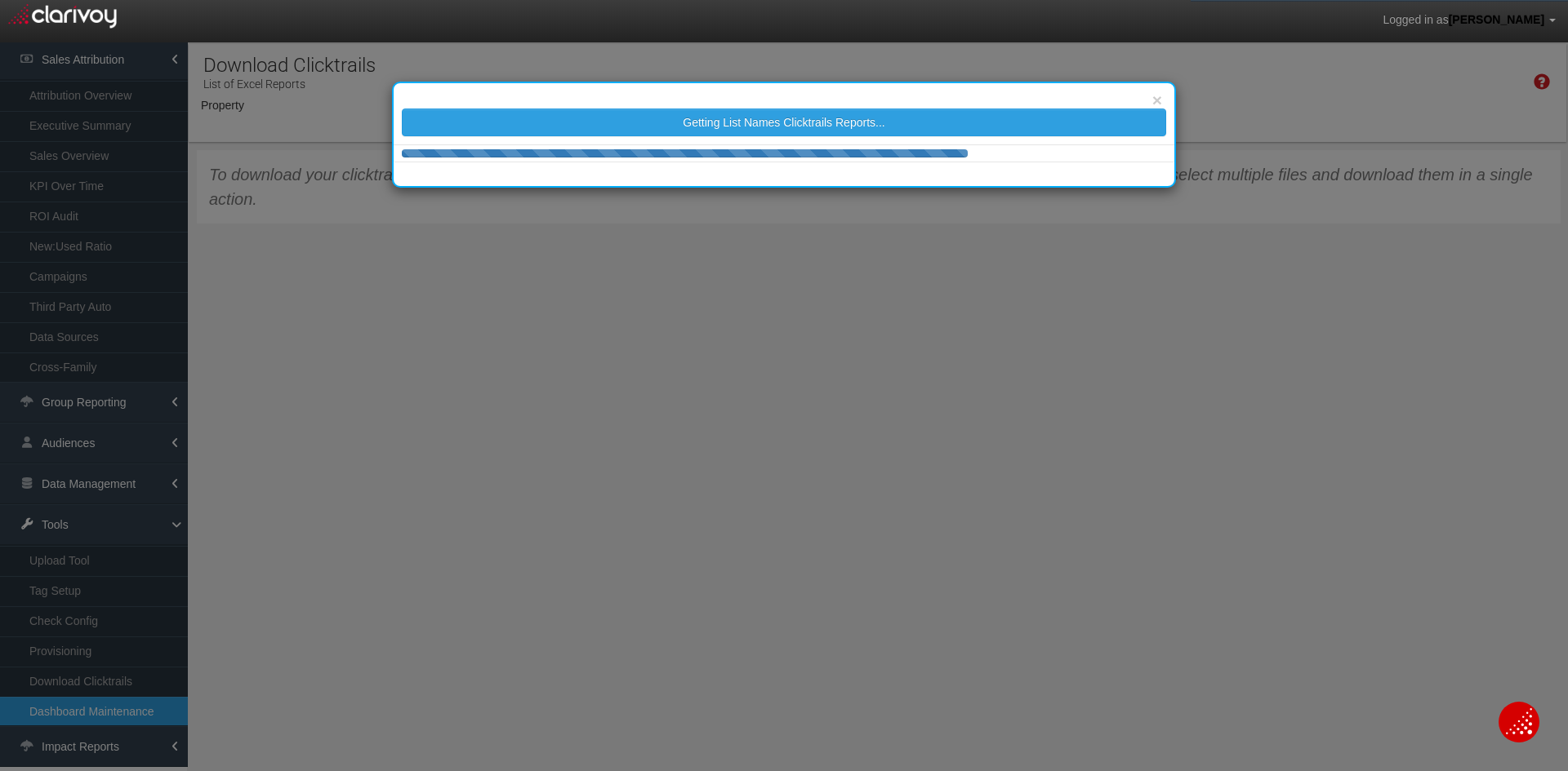
select select "object:17863"
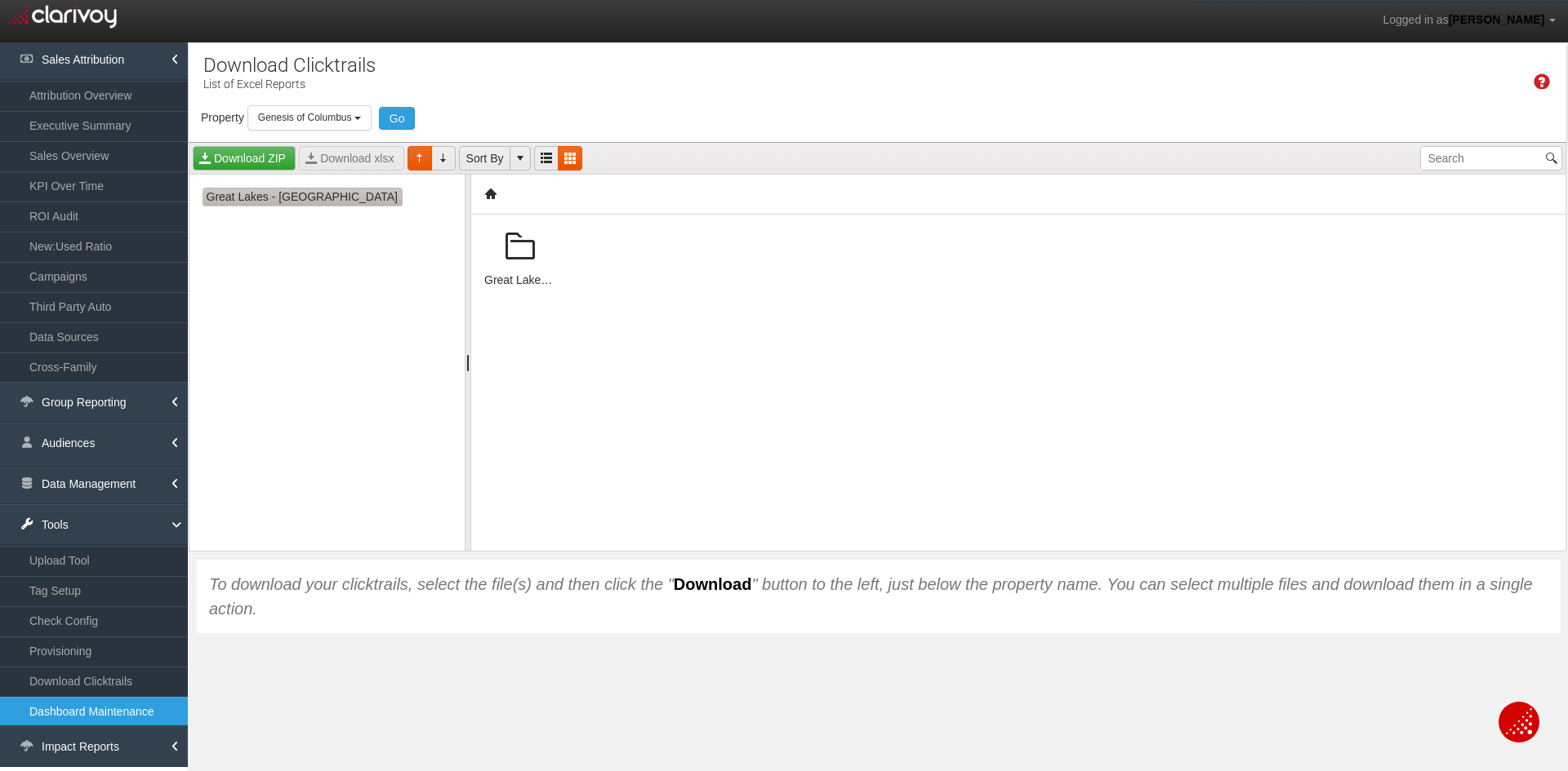
click at [273, 203] on span "Great Lakes - [GEOGRAPHIC_DATA]" at bounding box center [303, 197] width 200 height 19
click at [278, 191] on span "Great Lakes - [GEOGRAPHIC_DATA]" at bounding box center [303, 197] width 200 height 19
click at [281, 199] on span "Great Lakes - [GEOGRAPHIC_DATA]" at bounding box center [303, 197] width 200 height 19
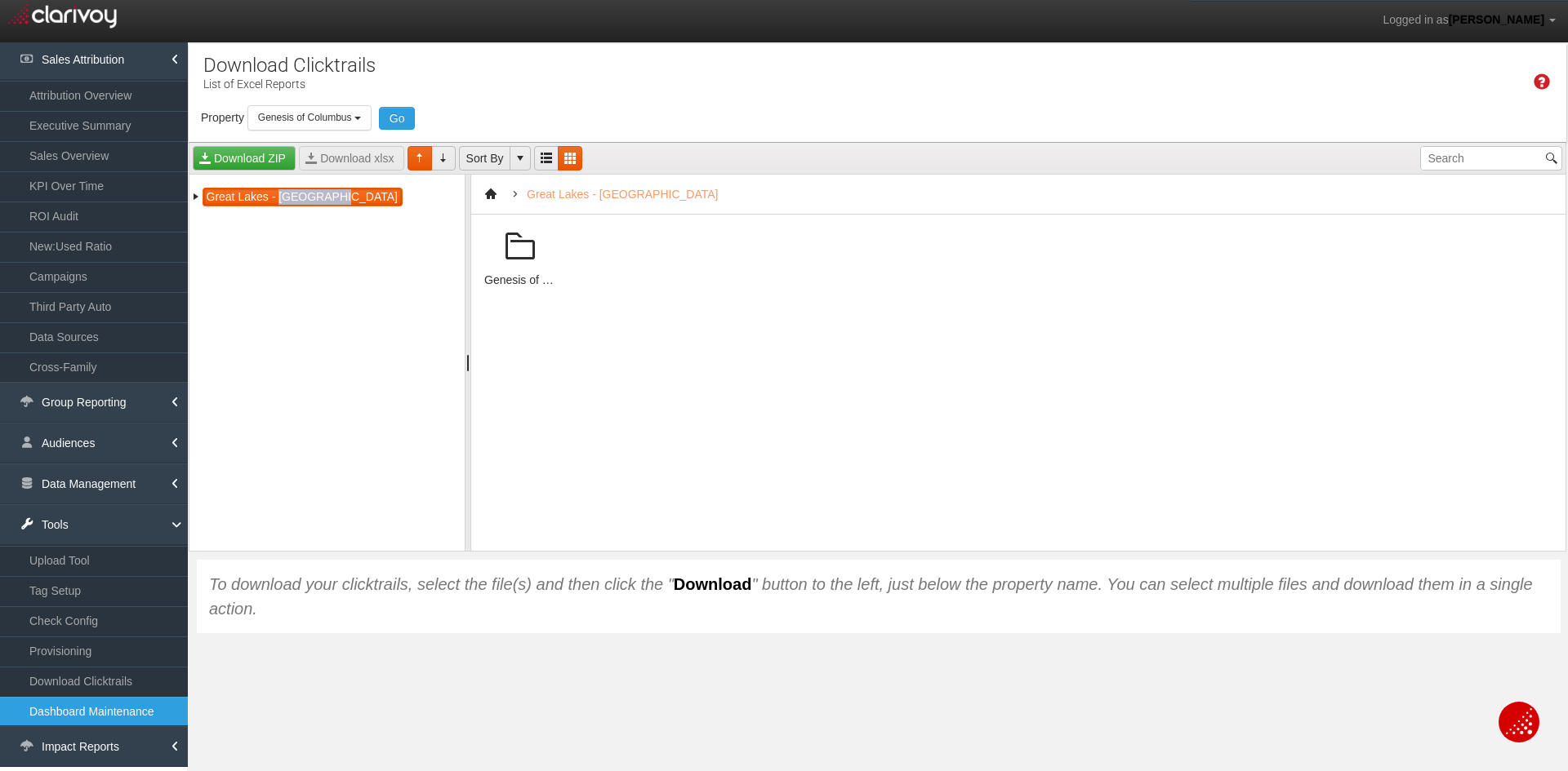
click at [520, 253] on span at bounding box center [519, 247] width 39 height 39
click at [525, 251] on span at bounding box center [519, 247] width 39 height 39
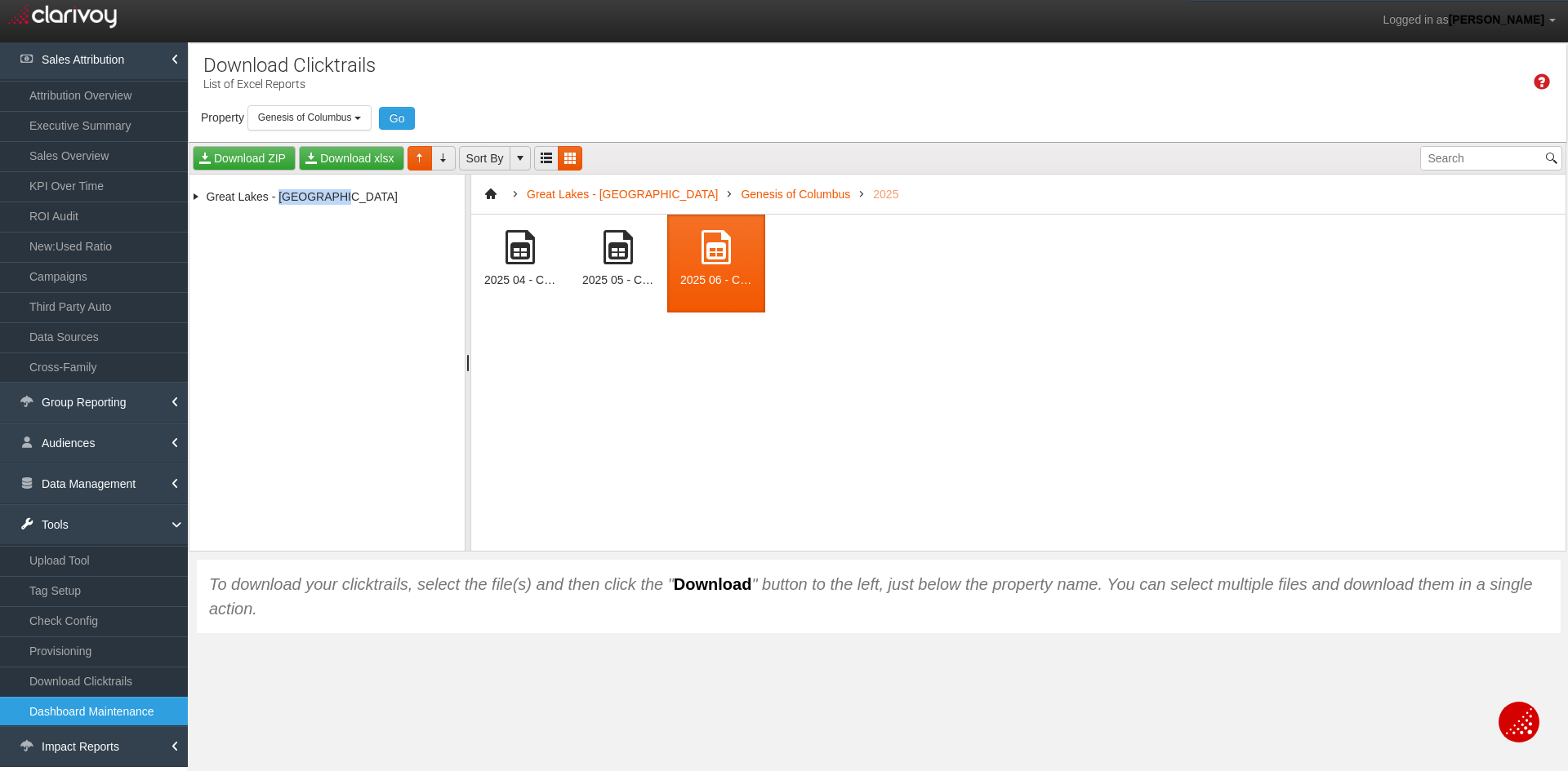
click at [707, 246] on span at bounding box center [716, 247] width 39 height 39
click at [375, 156] on link "Download xlsx" at bounding box center [351, 158] width 105 height 24
drag, startPoint x: 80, startPoint y: 523, endPoint x: 84, endPoint y: 483, distance: 40.2
click at [80, 523] on link "Tools" at bounding box center [93, 525] width 188 height 40
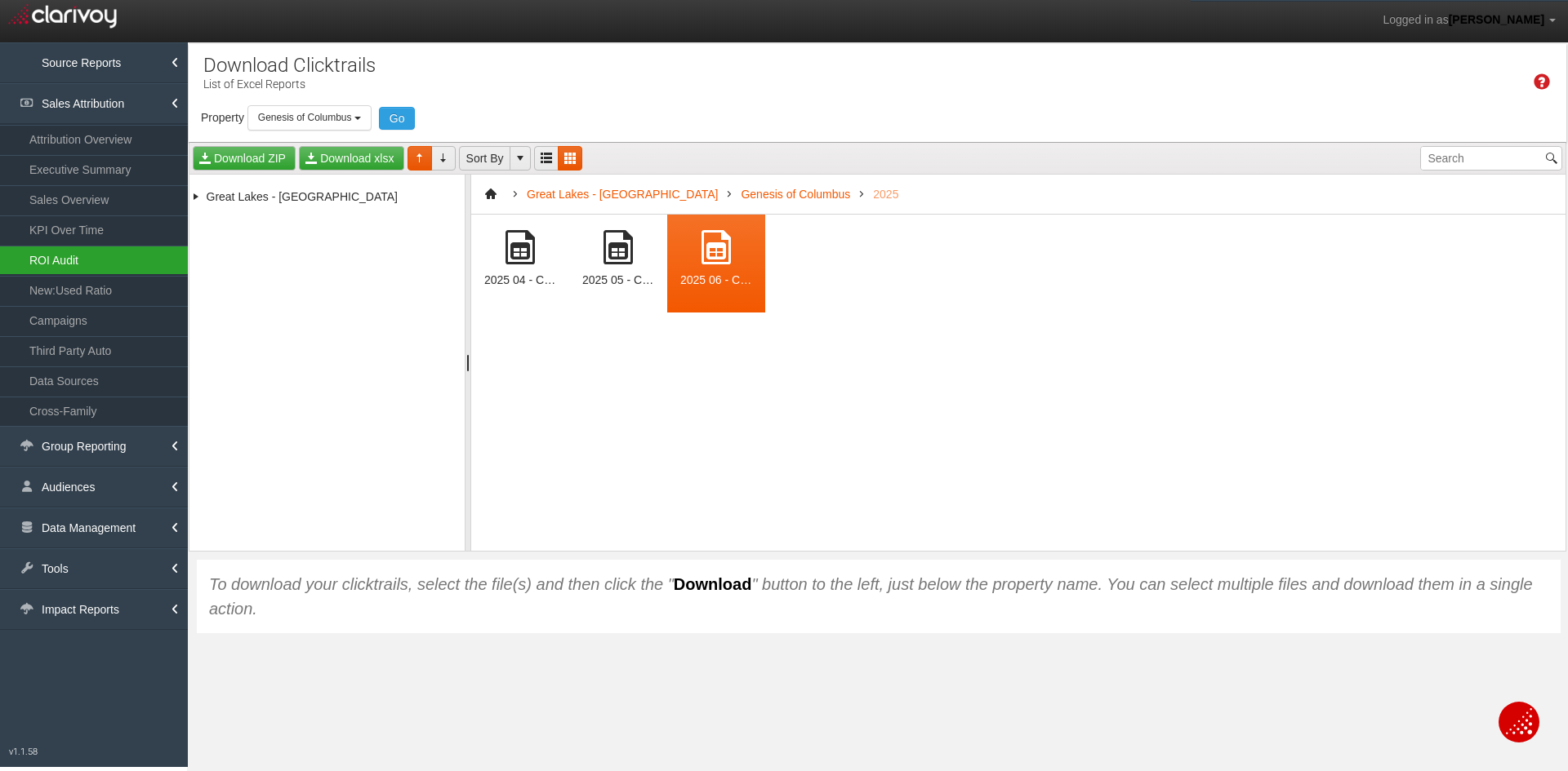
click at [63, 254] on link "ROI Audit" at bounding box center [93, 261] width 188 height 30
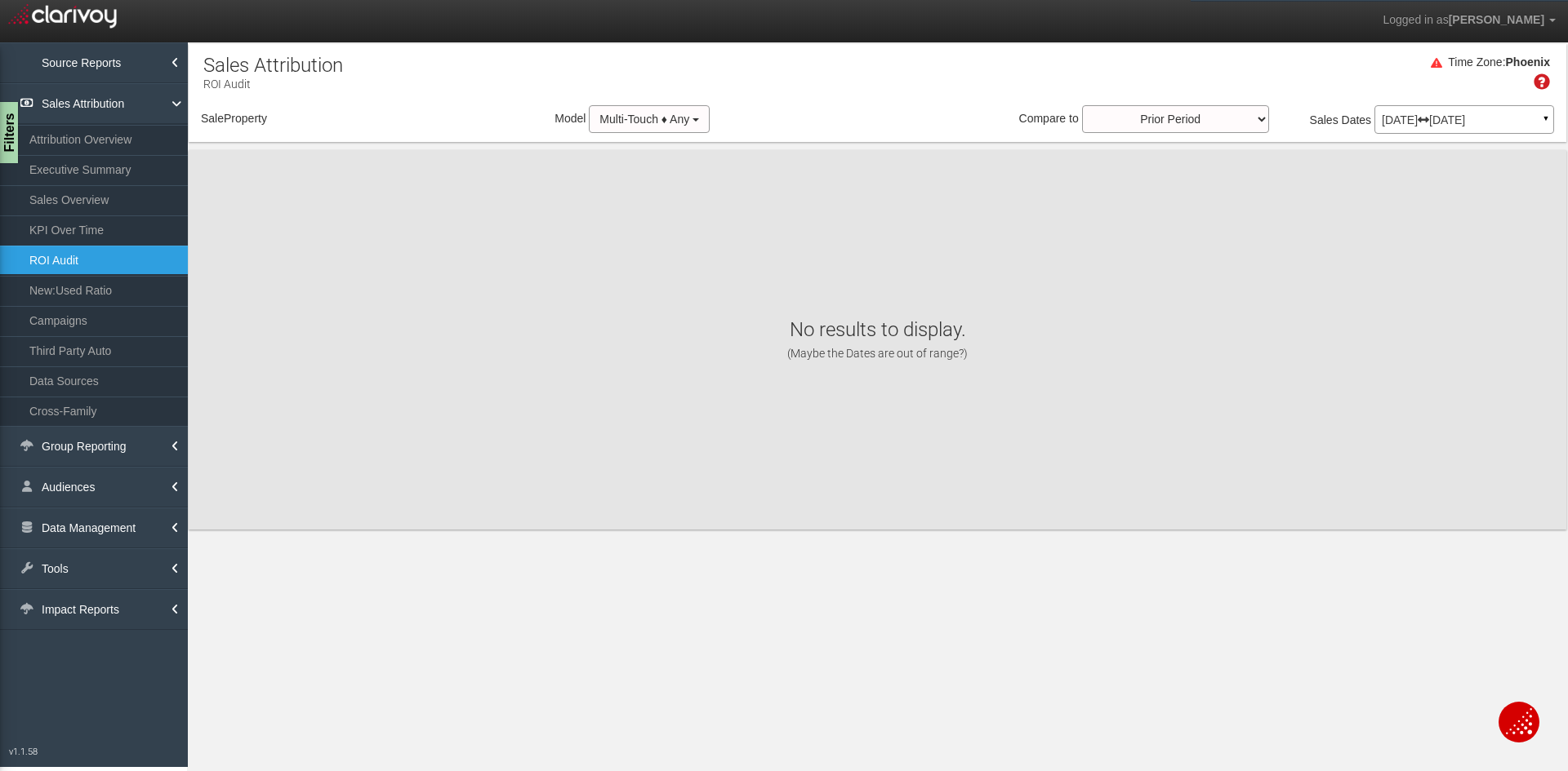
select select "object:20452"
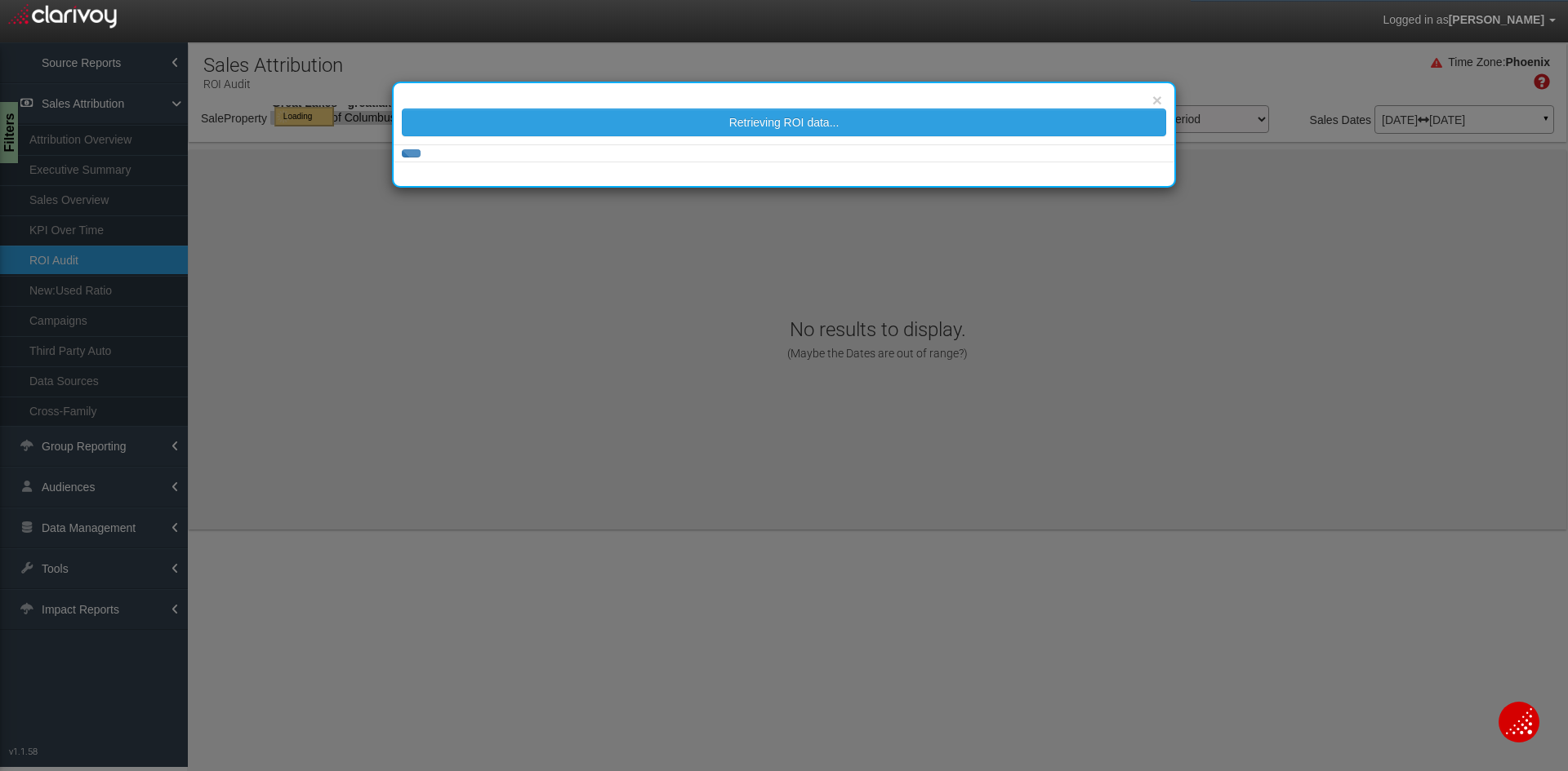
select select "object:20452"
